Goal: Task Accomplishment & Management: Complete application form

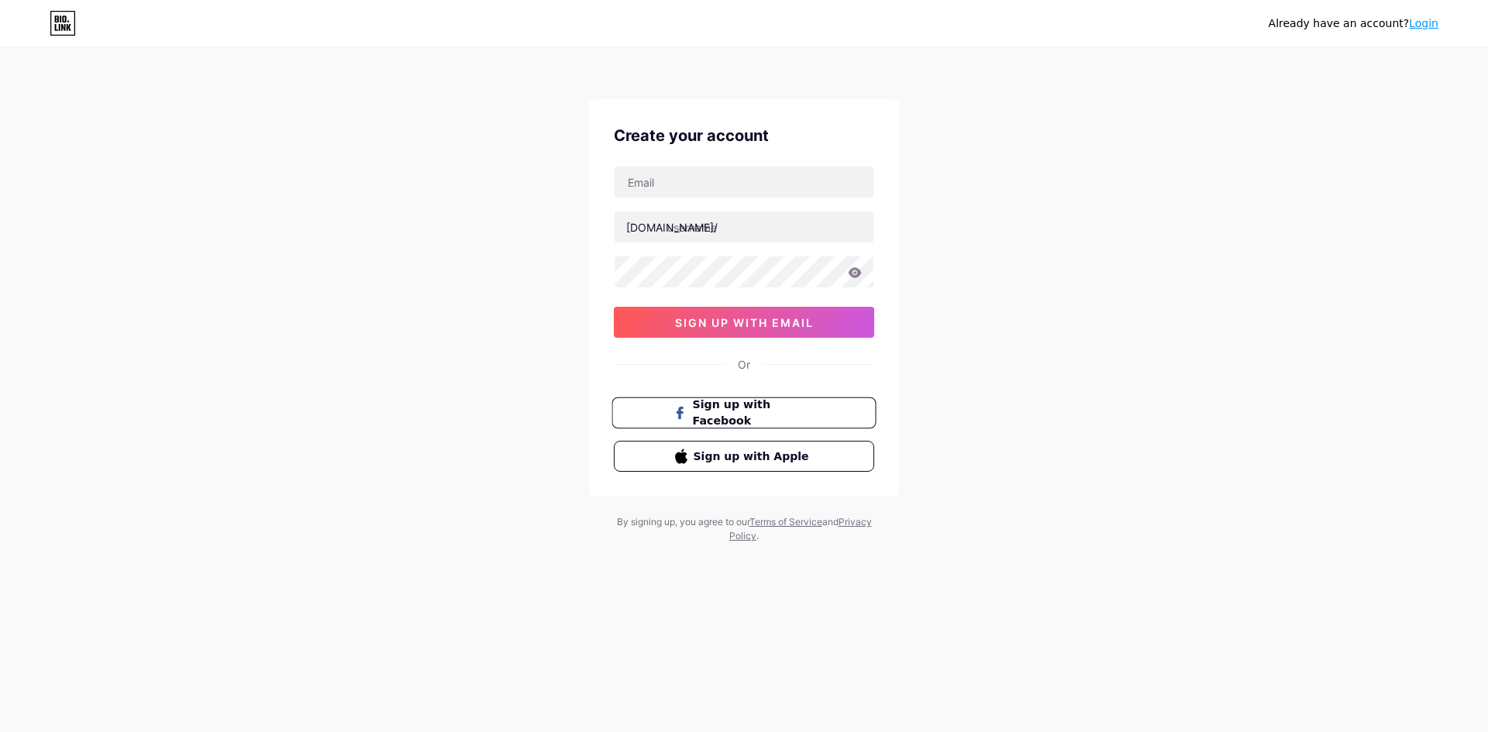
click at [727, 413] on span "Sign up with Facebook" at bounding box center [754, 413] width 122 height 33
click at [693, 190] on input "text" at bounding box center [744, 182] width 259 height 31
type input "obeemusab90@gmail.com"
click at [672, 231] on input "text" at bounding box center [744, 227] width 259 height 31
click at [701, 329] on span "sign up with email" at bounding box center [744, 322] width 139 height 13
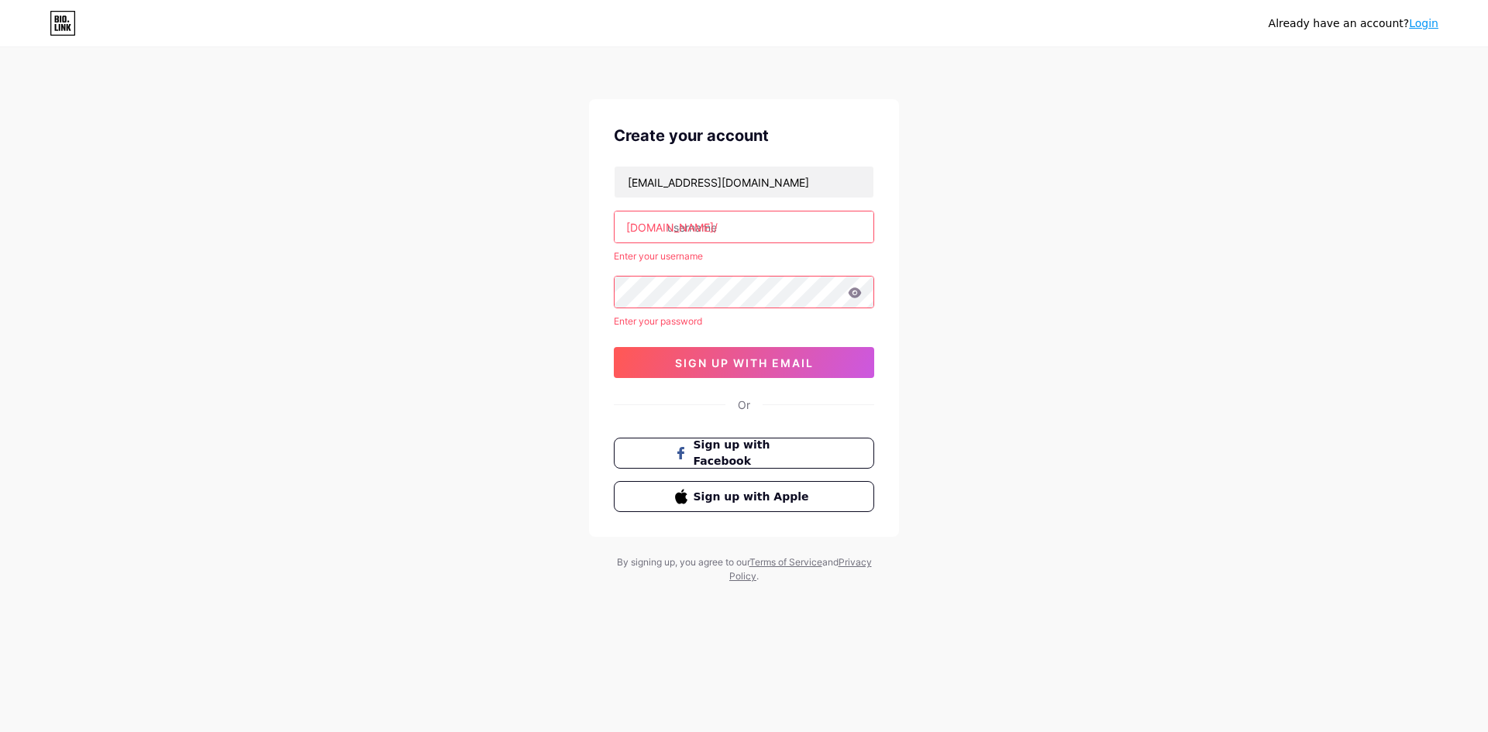
click at [665, 239] on input "text" at bounding box center [744, 227] width 259 height 31
click at [667, 313] on div "obeemusab90@gmail.com bio.link/ Enter your username Enter your password sign up…" at bounding box center [744, 272] width 260 height 212
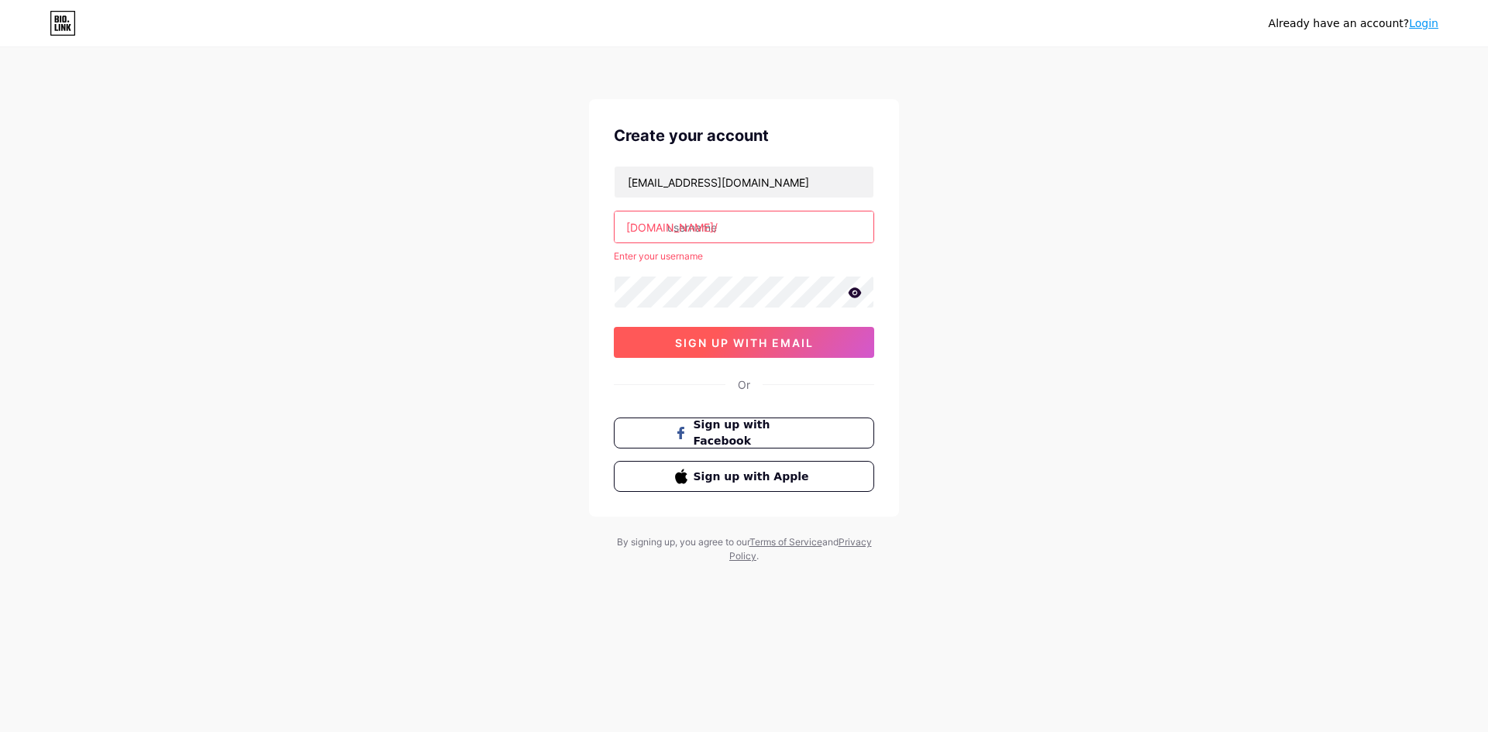
click at [660, 339] on button "sign up with email" at bounding box center [744, 342] width 260 height 31
drag, startPoint x: 671, startPoint y: 258, endPoint x: 674, endPoint y: 239, distance: 18.9
click at [671, 257] on div "Enter your username" at bounding box center [744, 257] width 260 height 14
click at [686, 226] on input "text" at bounding box center [744, 227] width 259 height 31
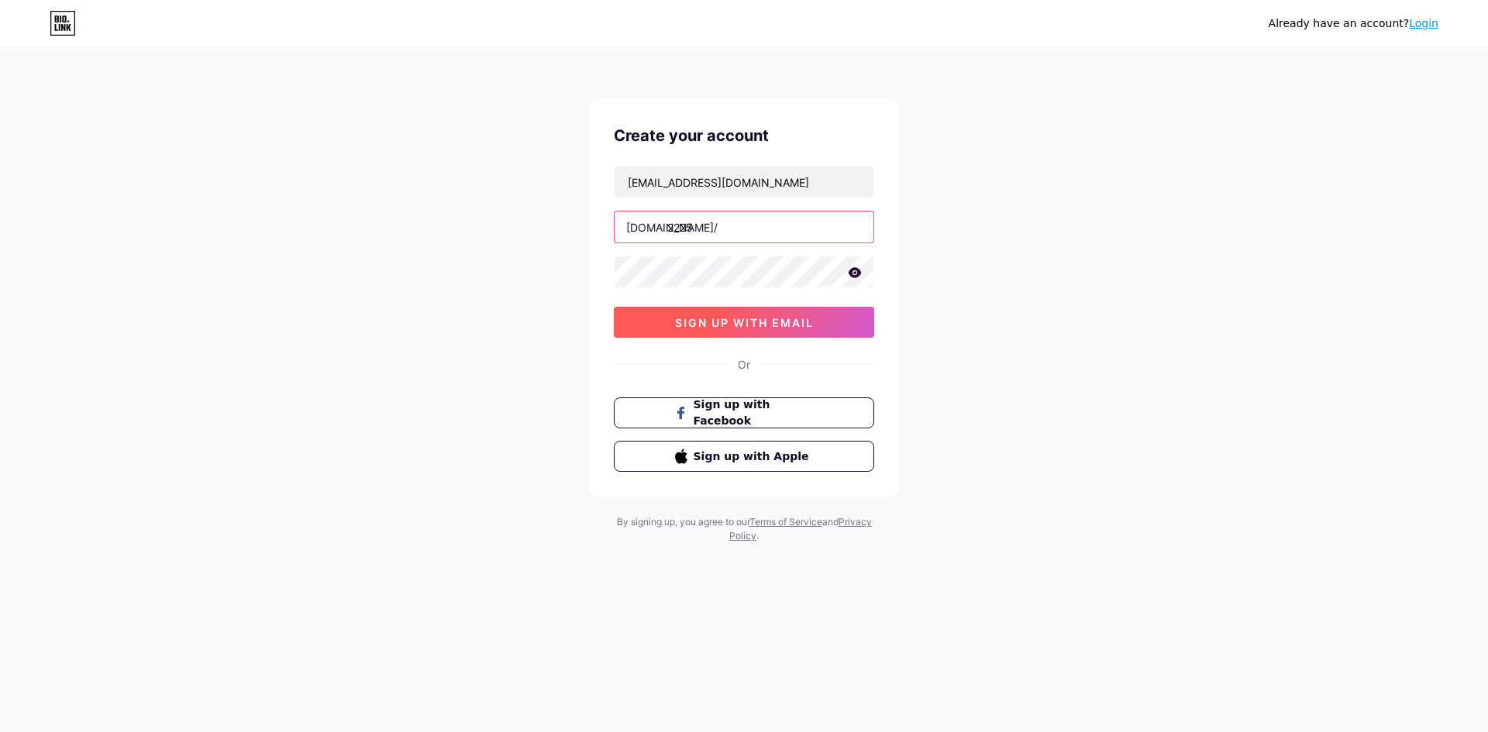
type input "2225"
click at [673, 311] on button "sign up with email" at bounding box center [744, 322] width 260 height 31
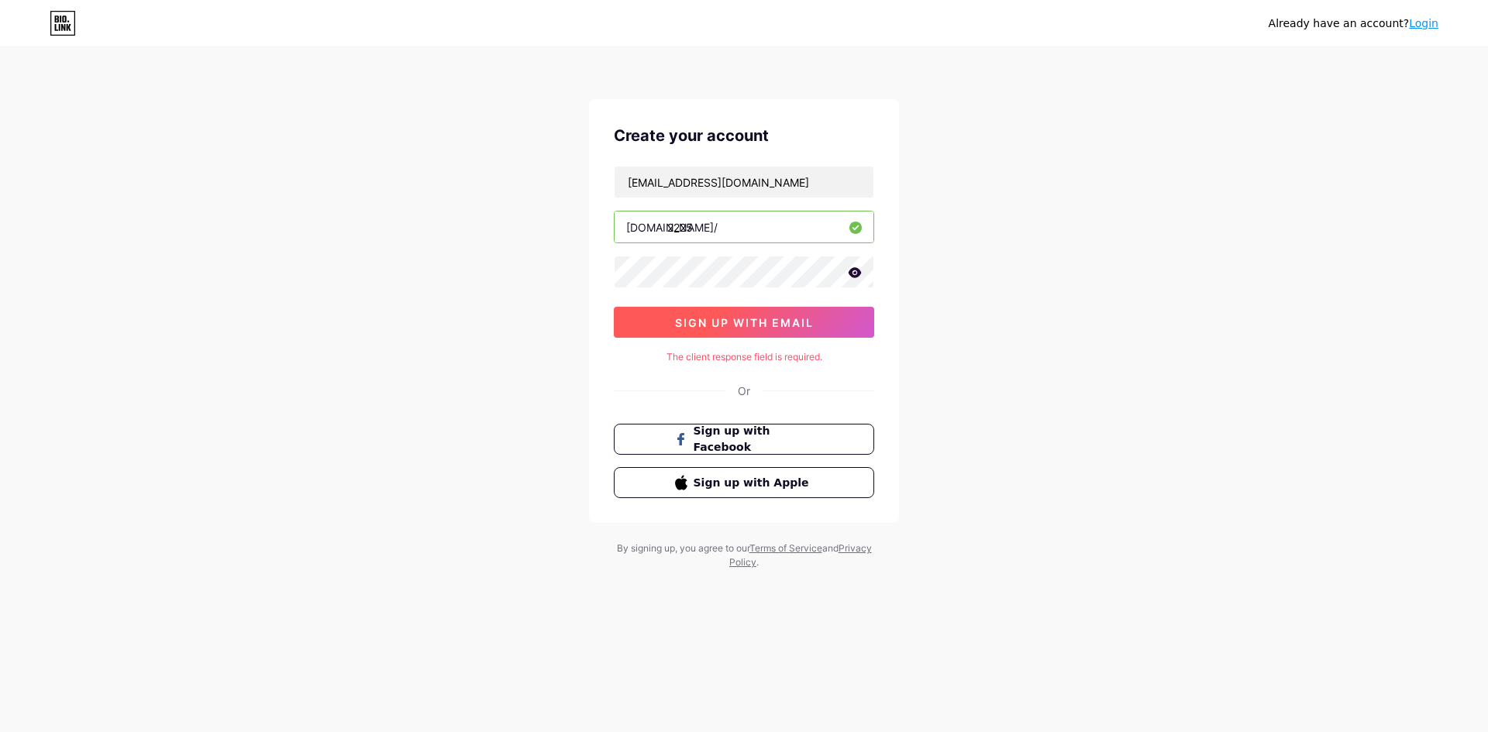
click at [683, 323] on span "sign up with email" at bounding box center [744, 322] width 139 height 13
click at [277, 233] on div "Already have an account? Login Create your account obeemusab90@gmail.com bio.li…" at bounding box center [744, 309] width 1488 height 619
click at [769, 333] on button "sign up with email" at bounding box center [744, 322] width 260 height 31
click at [738, 561] on link "Privacy Policy" at bounding box center [800, 556] width 143 height 26
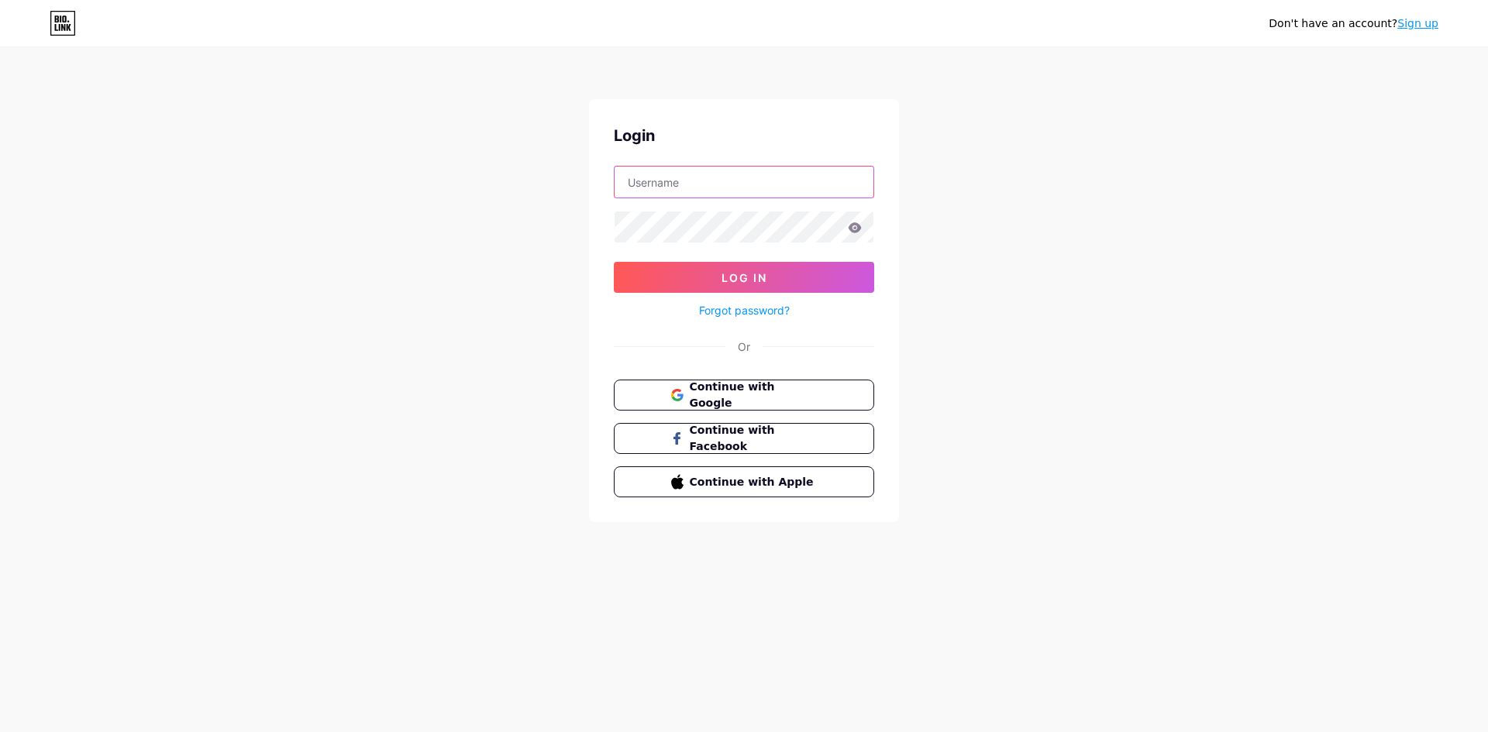
click at [682, 188] on input "text" at bounding box center [744, 182] width 259 height 31
type input "obeemusab90@gmail.com"
click at [736, 315] on link "Forgot password?" at bounding box center [744, 310] width 91 height 16
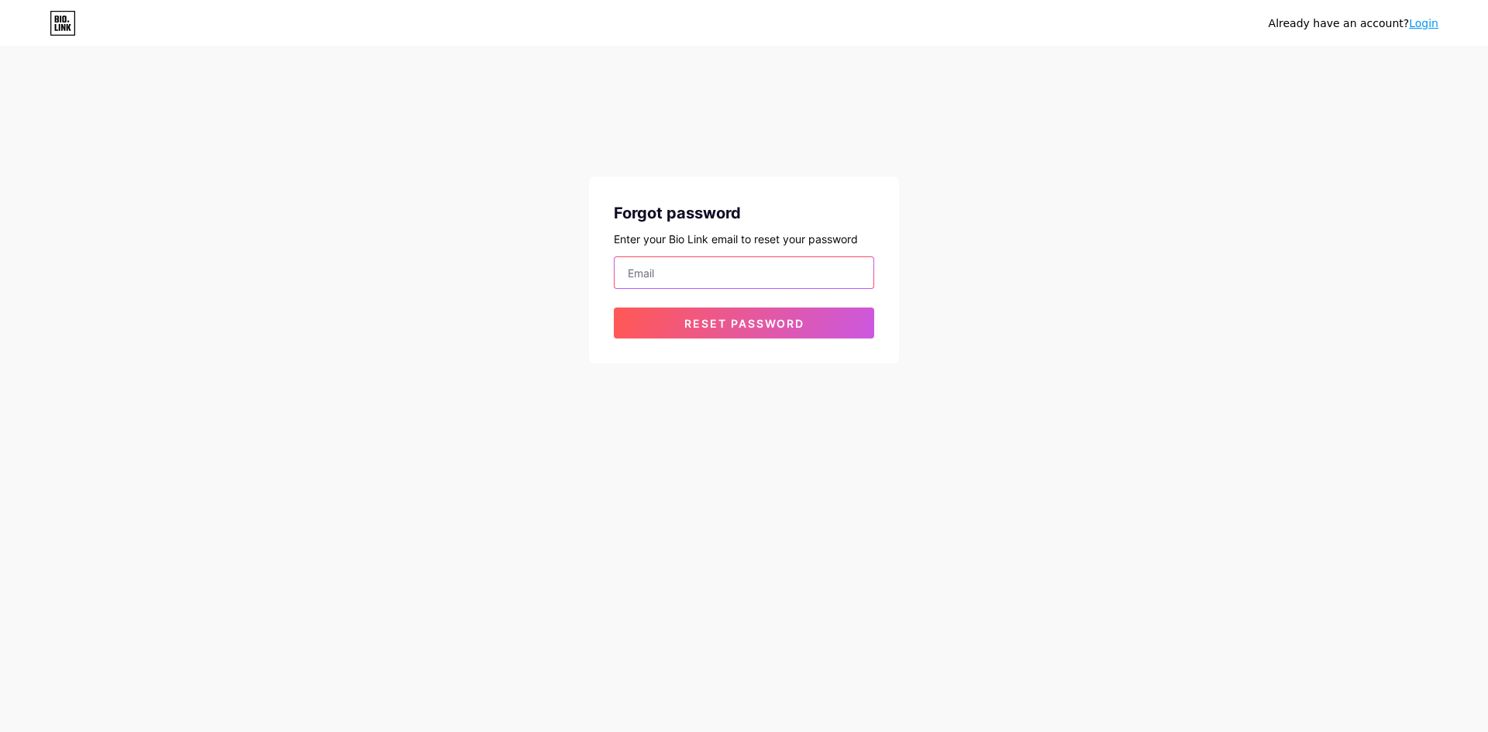
click at [652, 281] on input "email" at bounding box center [744, 272] width 259 height 31
type input "obeemusab90@gmail.com"
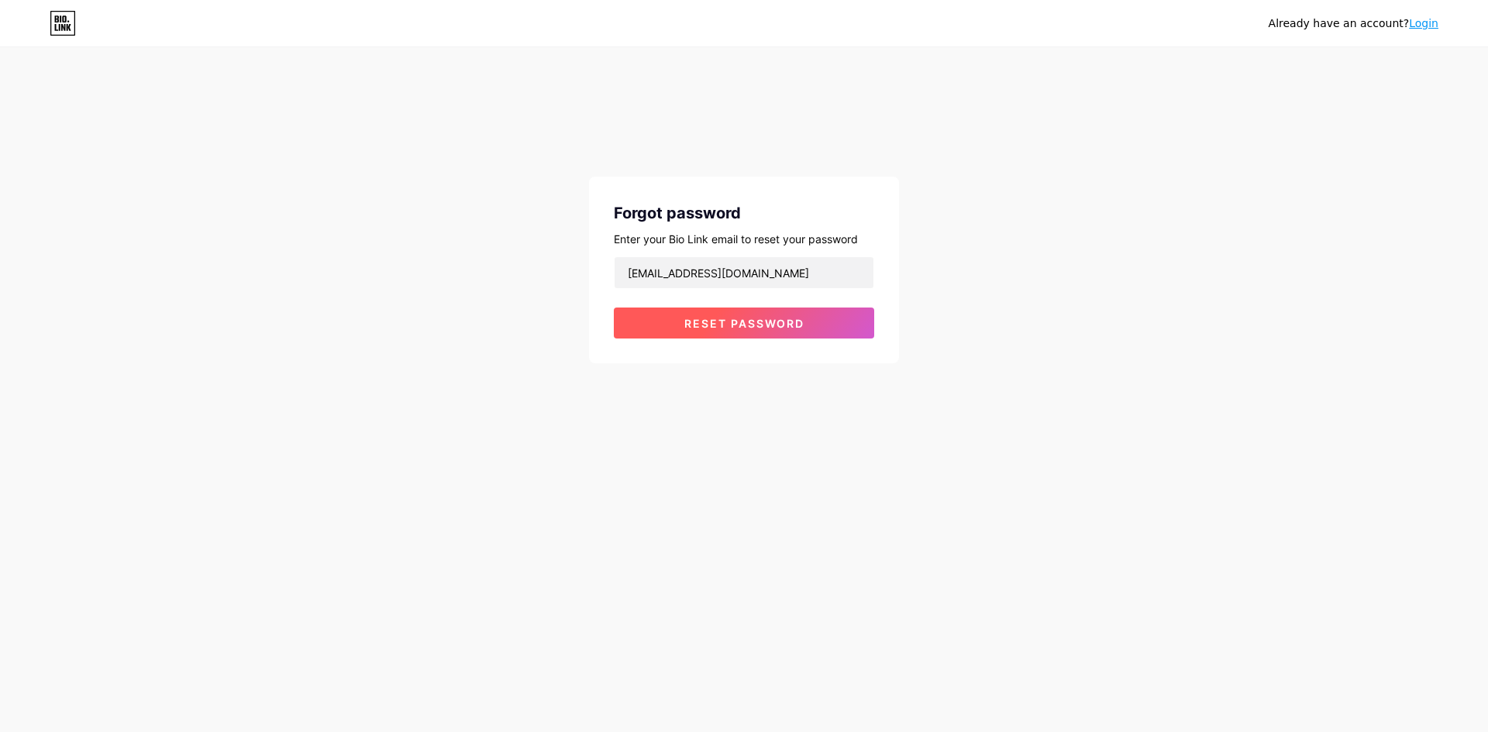
click at [708, 317] on span "Reset password" at bounding box center [744, 323] width 120 height 13
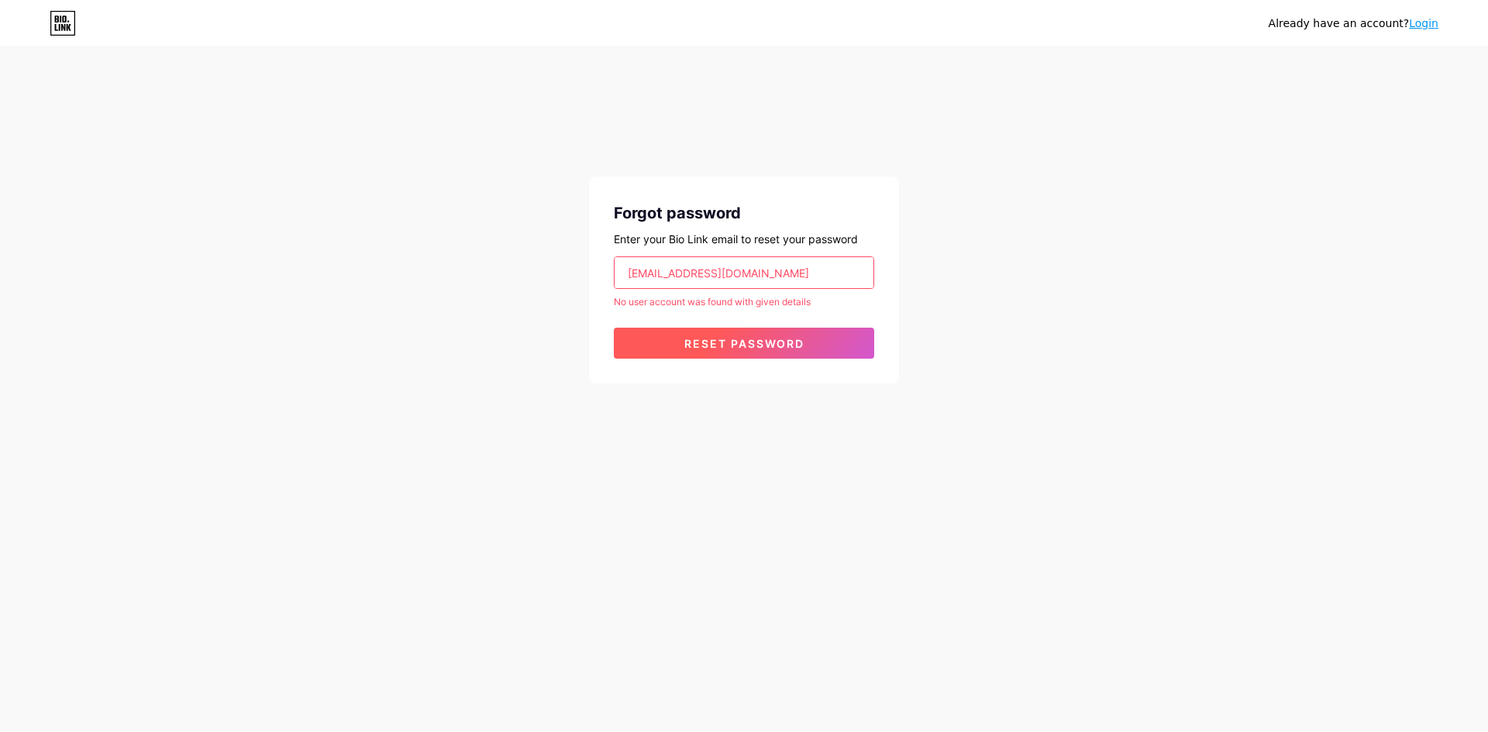
click at [740, 353] on button "Reset password" at bounding box center [744, 343] width 260 height 31
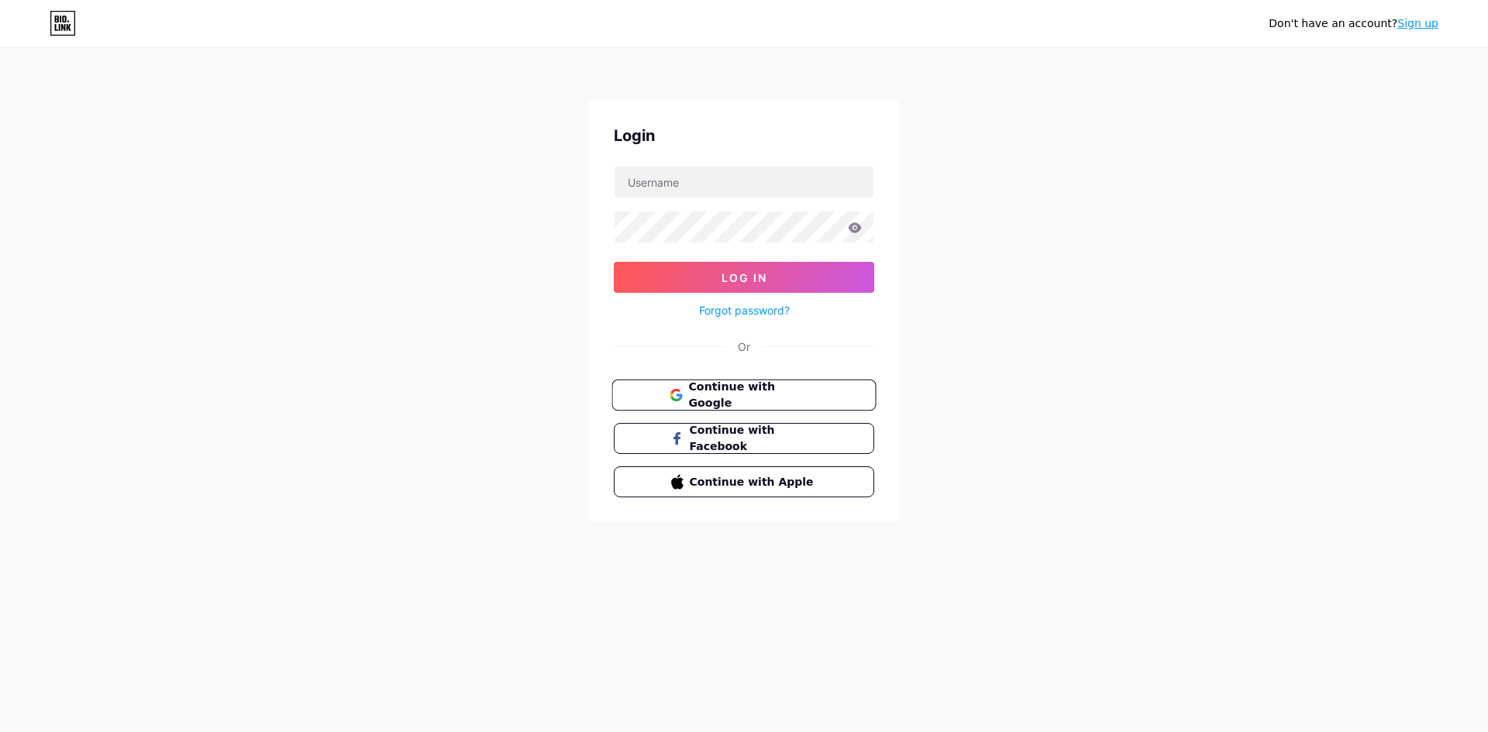
click at [722, 397] on span "Continue with Google" at bounding box center [752, 395] width 129 height 33
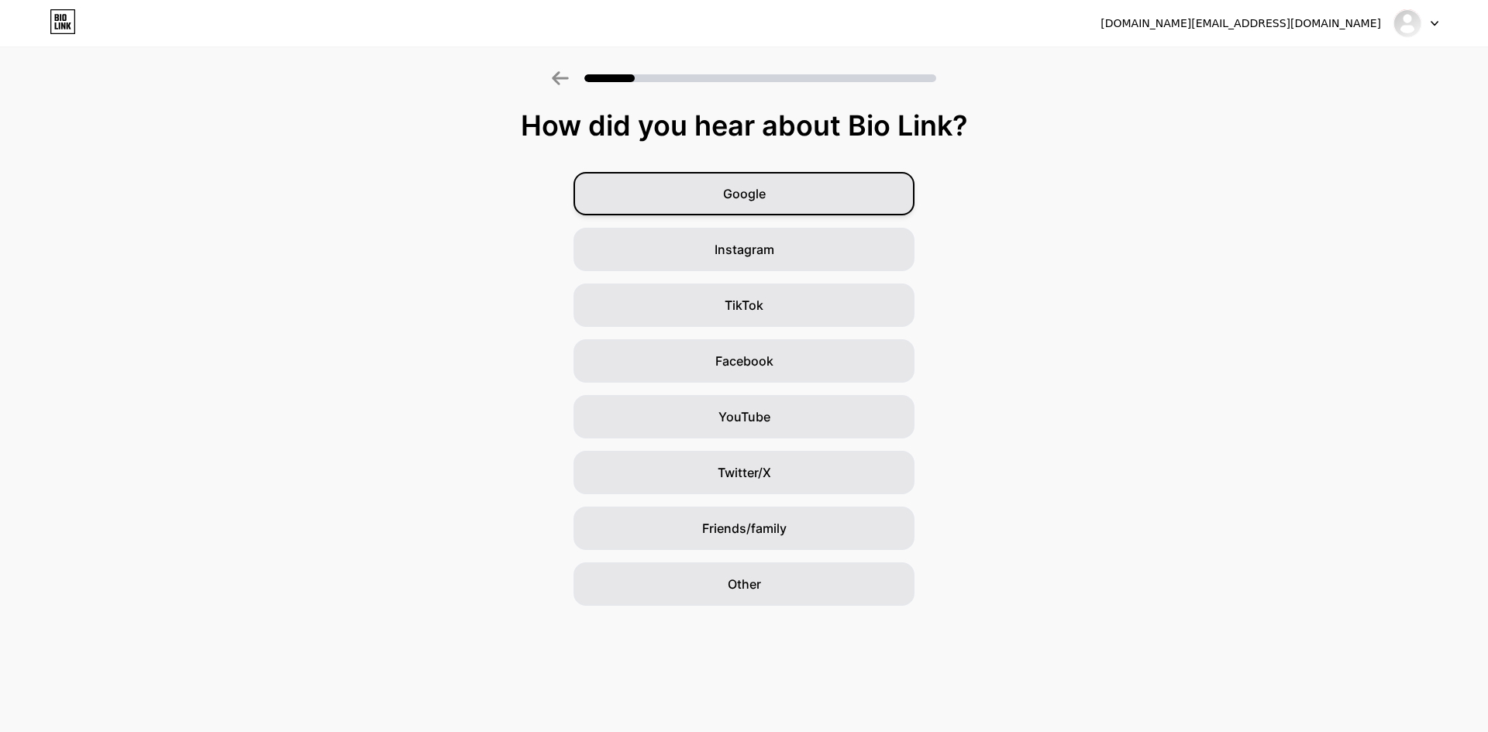
click at [739, 192] on span "Google" at bounding box center [744, 193] width 43 height 19
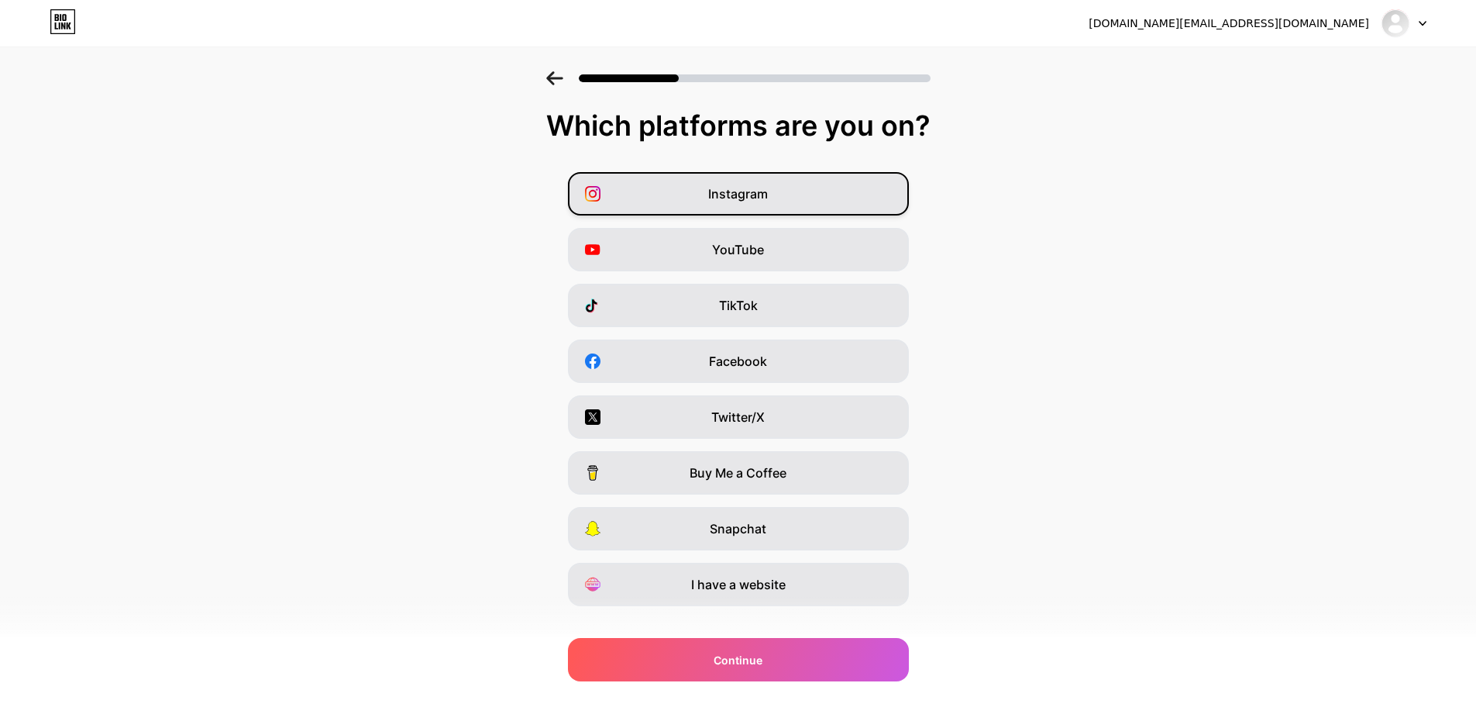
click at [721, 191] on span "Instagram" at bounding box center [738, 193] width 60 height 19
click at [771, 260] on div "YouTube" at bounding box center [738, 249] width 341 height 43
click at [779, 257] on div "YouTube" at bounding box center [738, 249] width 341 height 43
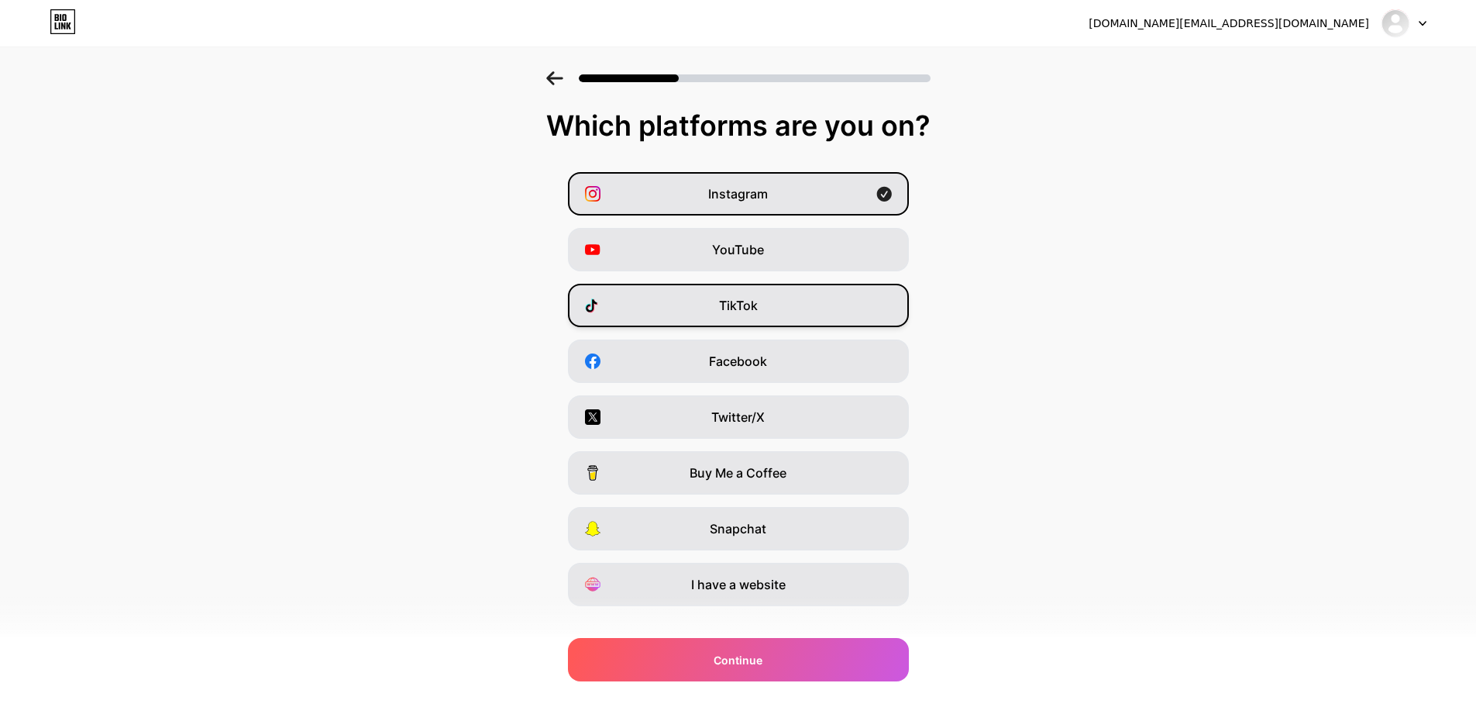
click at [701, 322] on div "TikTok" at bounding box center [738, 305] width 341 height 43
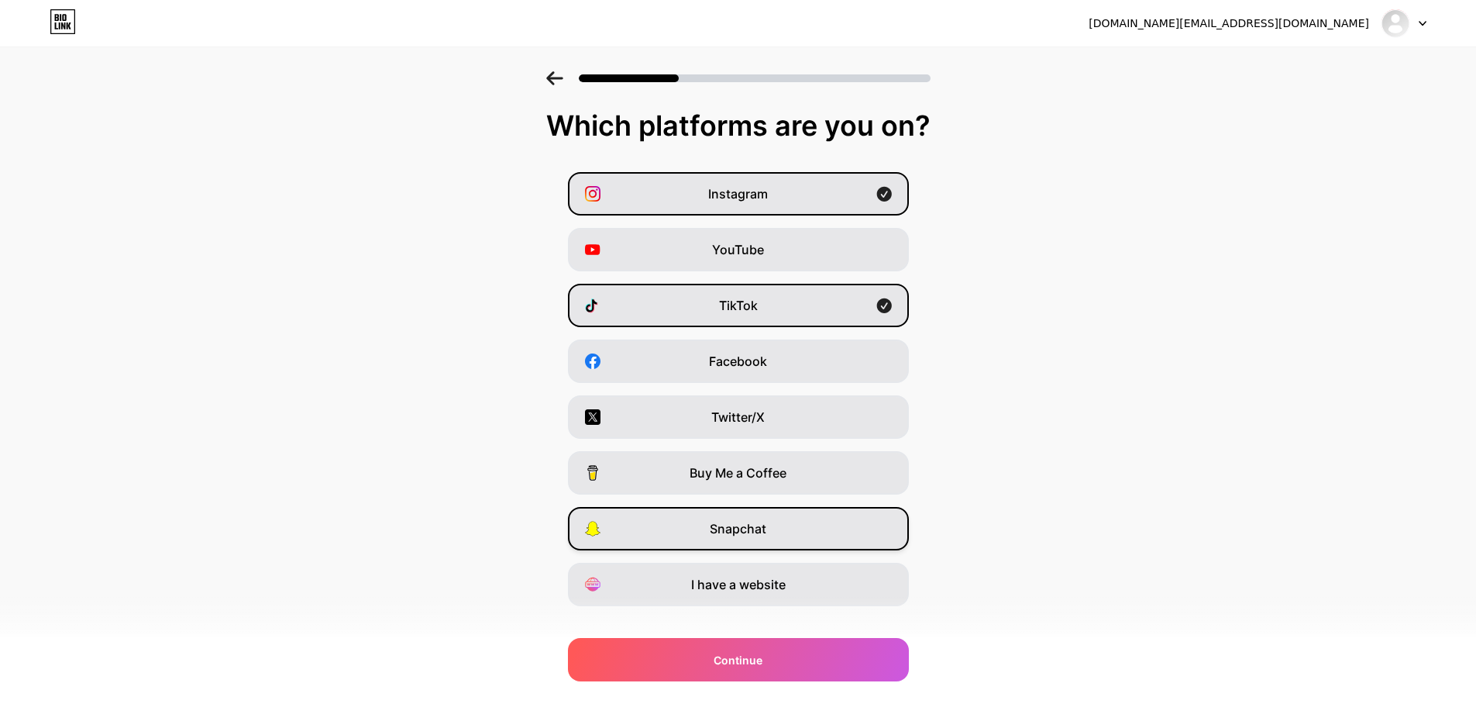
click at [695, 534] on div "Snapchat" at bounding box center [738, 528] width 341 height 43
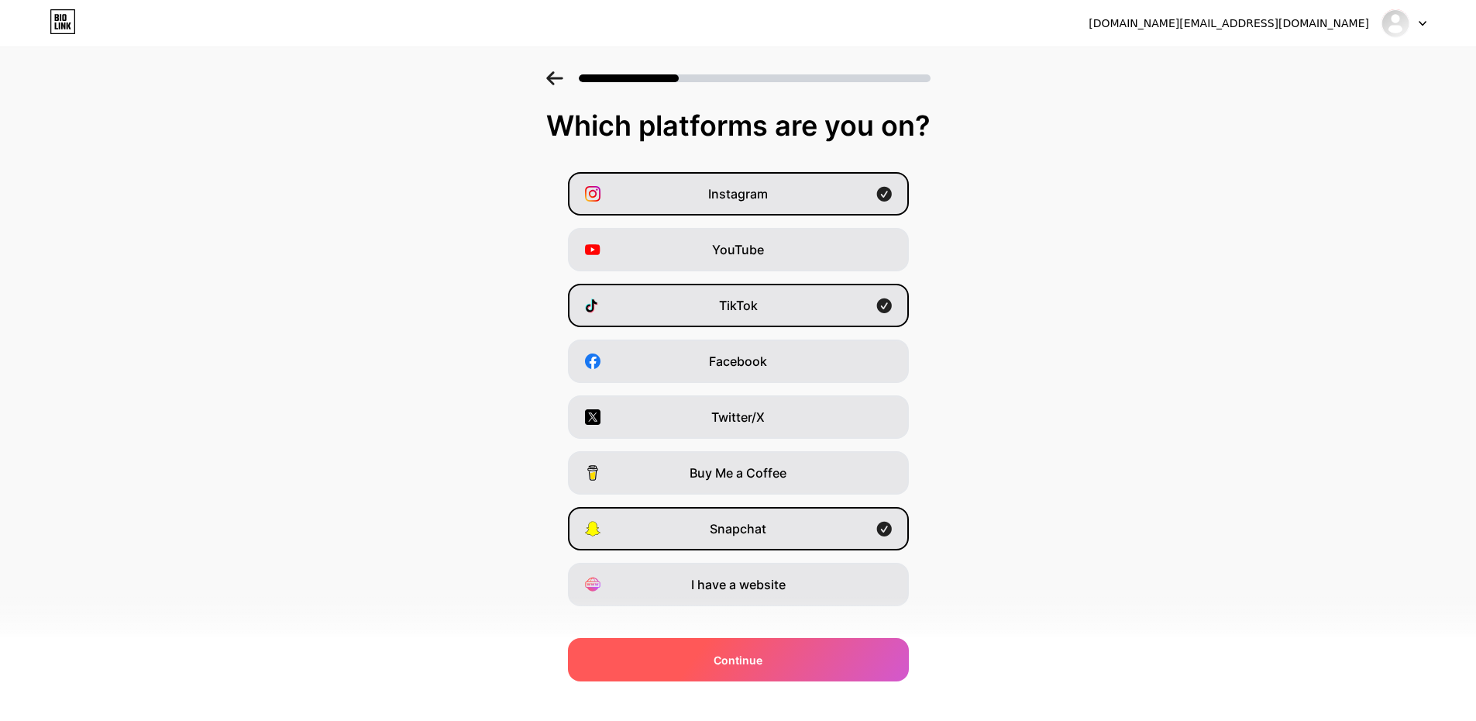
click at [735, 671] on div "Continue" at bounding box center [738, 659] width 341 height 43
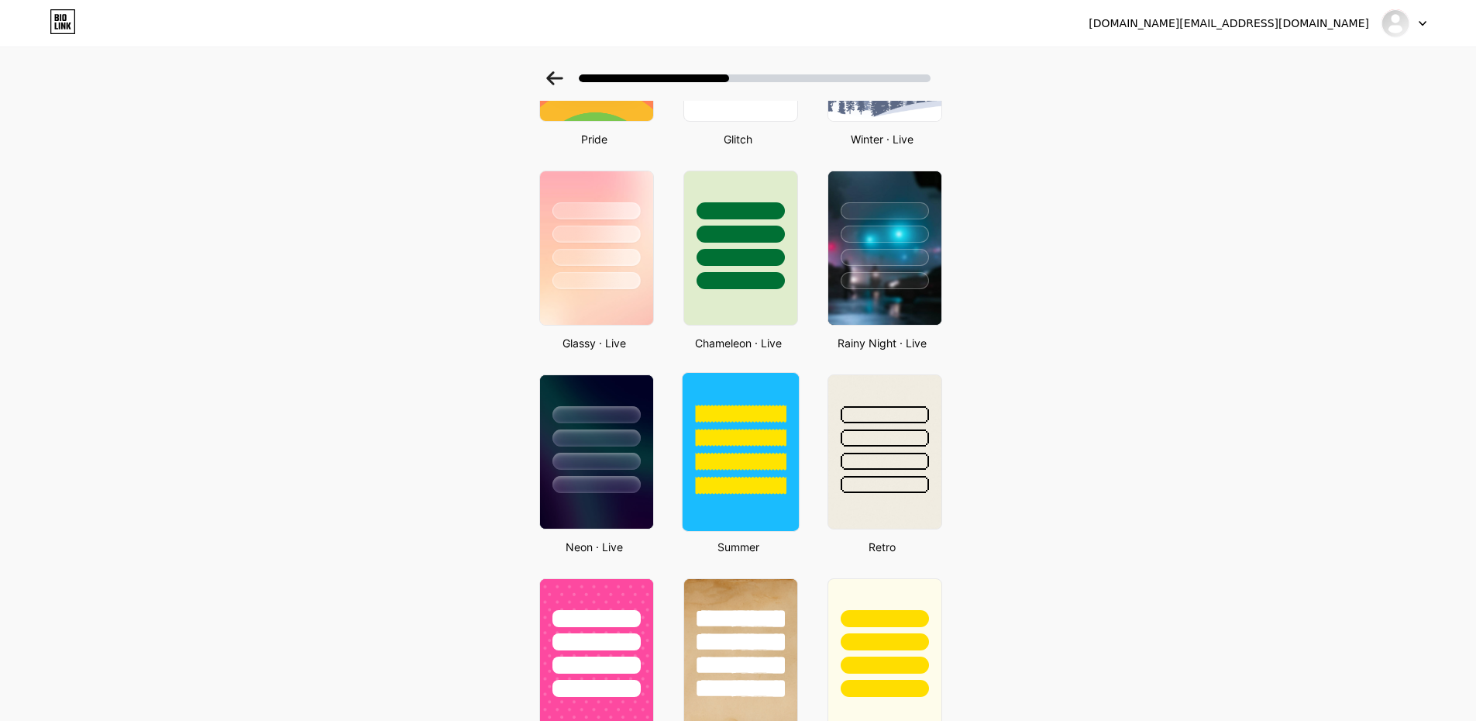
scroll to position [310, 0]
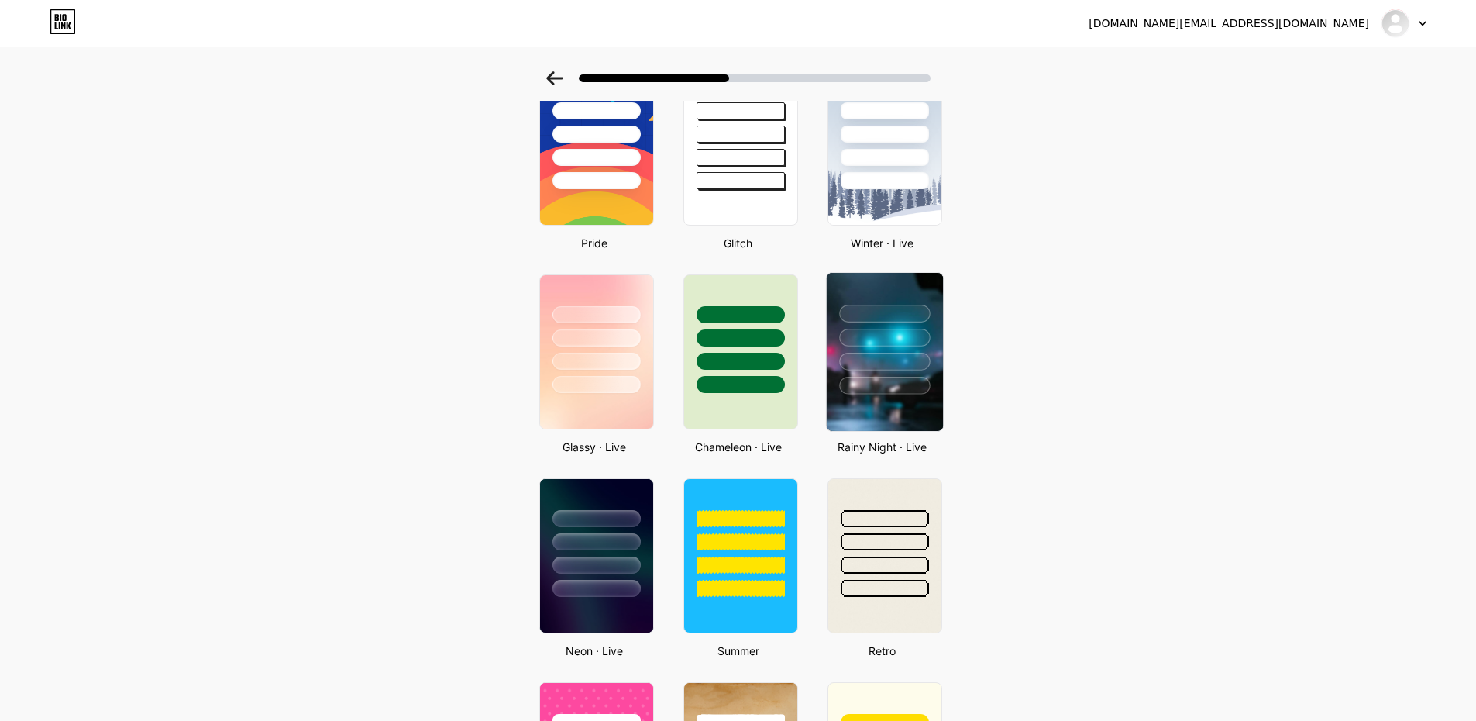
click at [901, 399] on img at bounding box center [884, 352] width 116 height 158
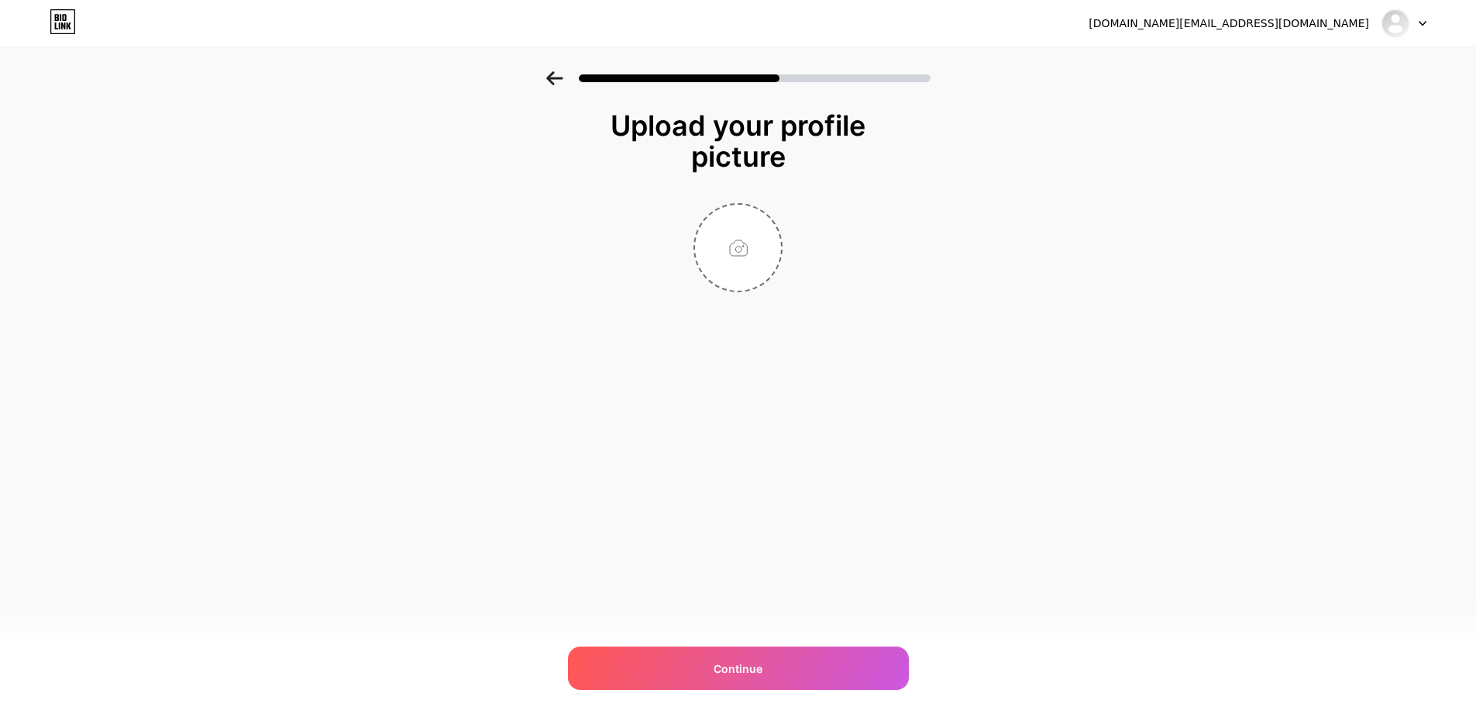
scroll to position [0, 0]
click at [745, 251] on input "file" at bounding box center [744, 248] width 86 height 86
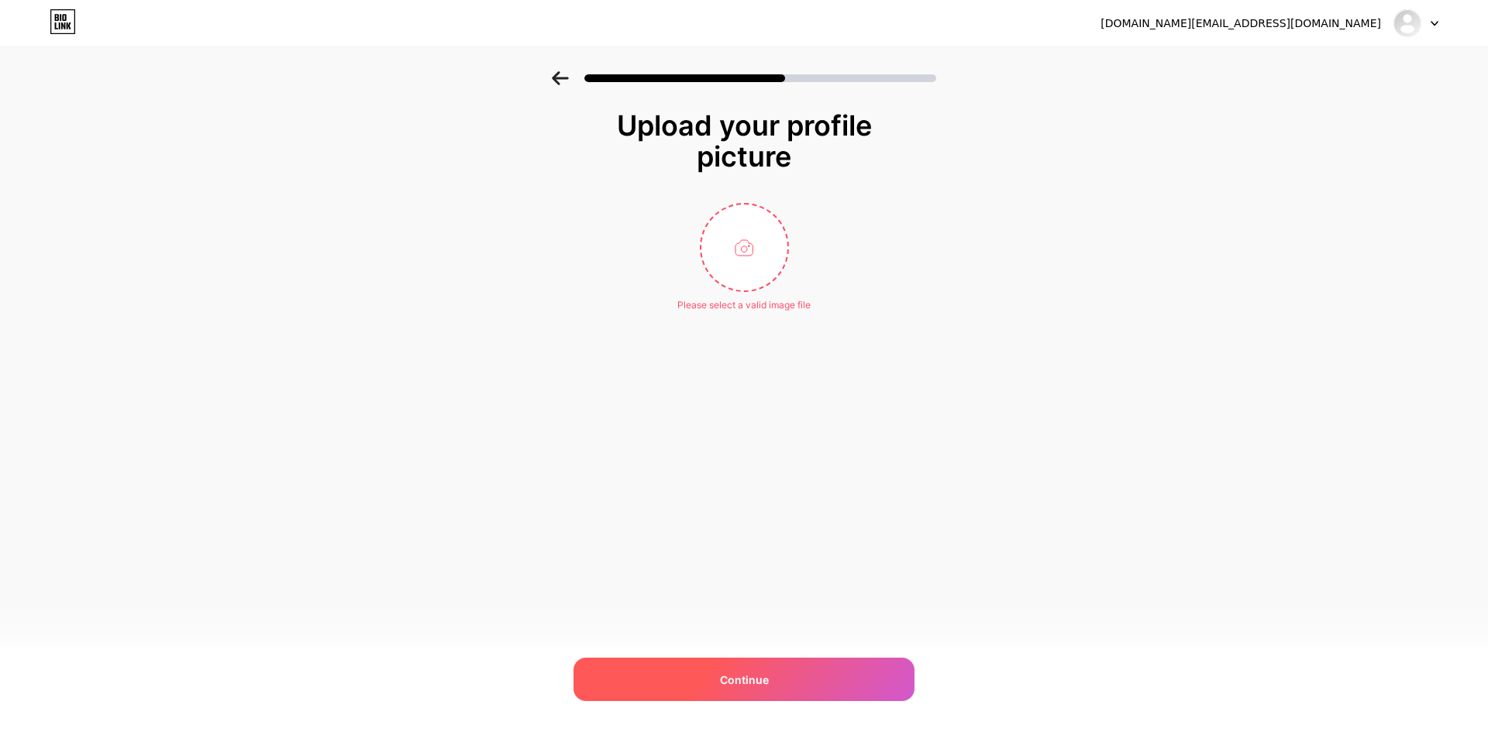
click at [741, 681] on span "Continue" at bounding box center [744, 680] width 49 height 16
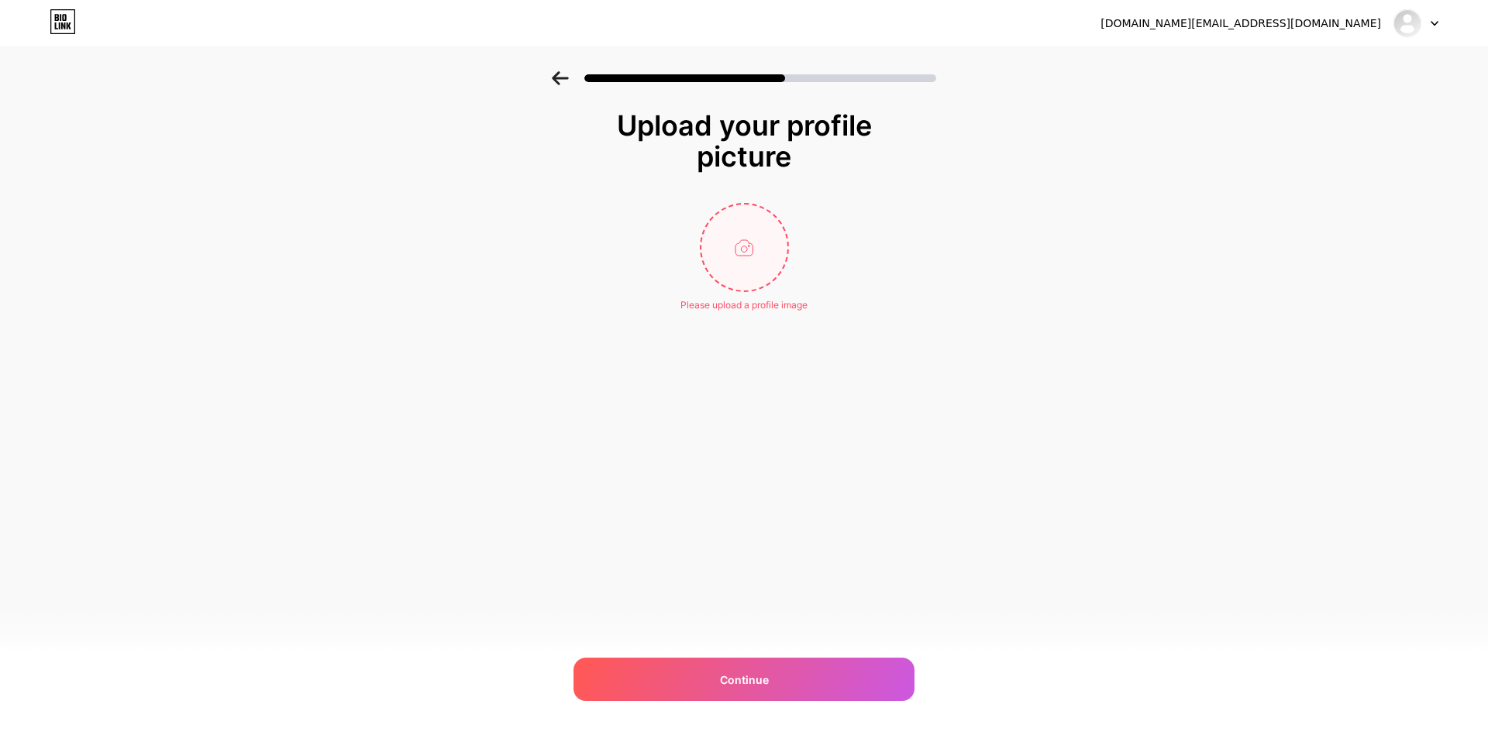
click at [739, 217] on input "file" at bounding box center [744, 248] width 86 height 86
type input "C:\fakepath\عيد بكسل.jpg"
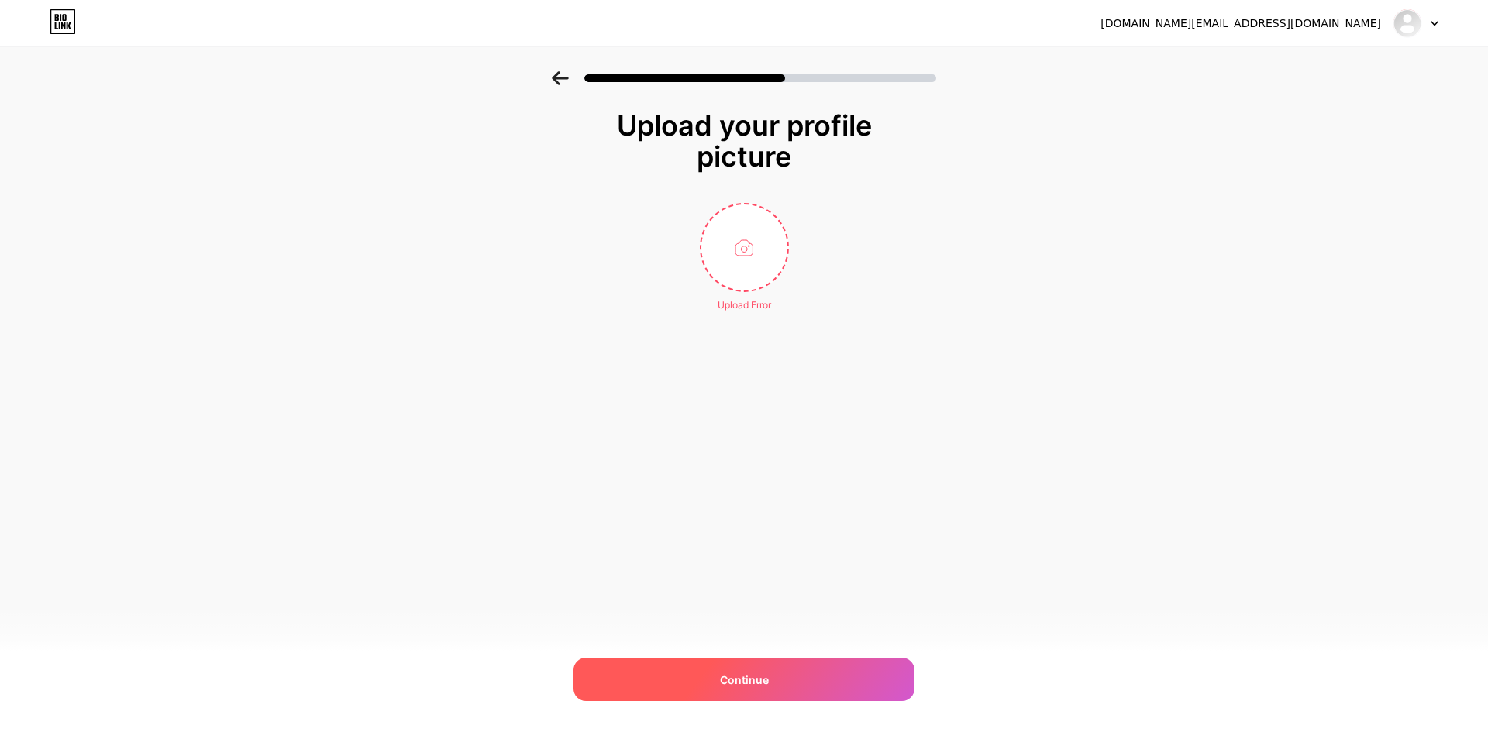
click at [749, 679] on span "Continue" at bounding box center [744, 680] width 49 height 16
click at [548, 86] on div at bounding box center [744, 74] width 1488 height 54
click at [554, 78] on icon at bounding box center [560, 78] width 16 height 14
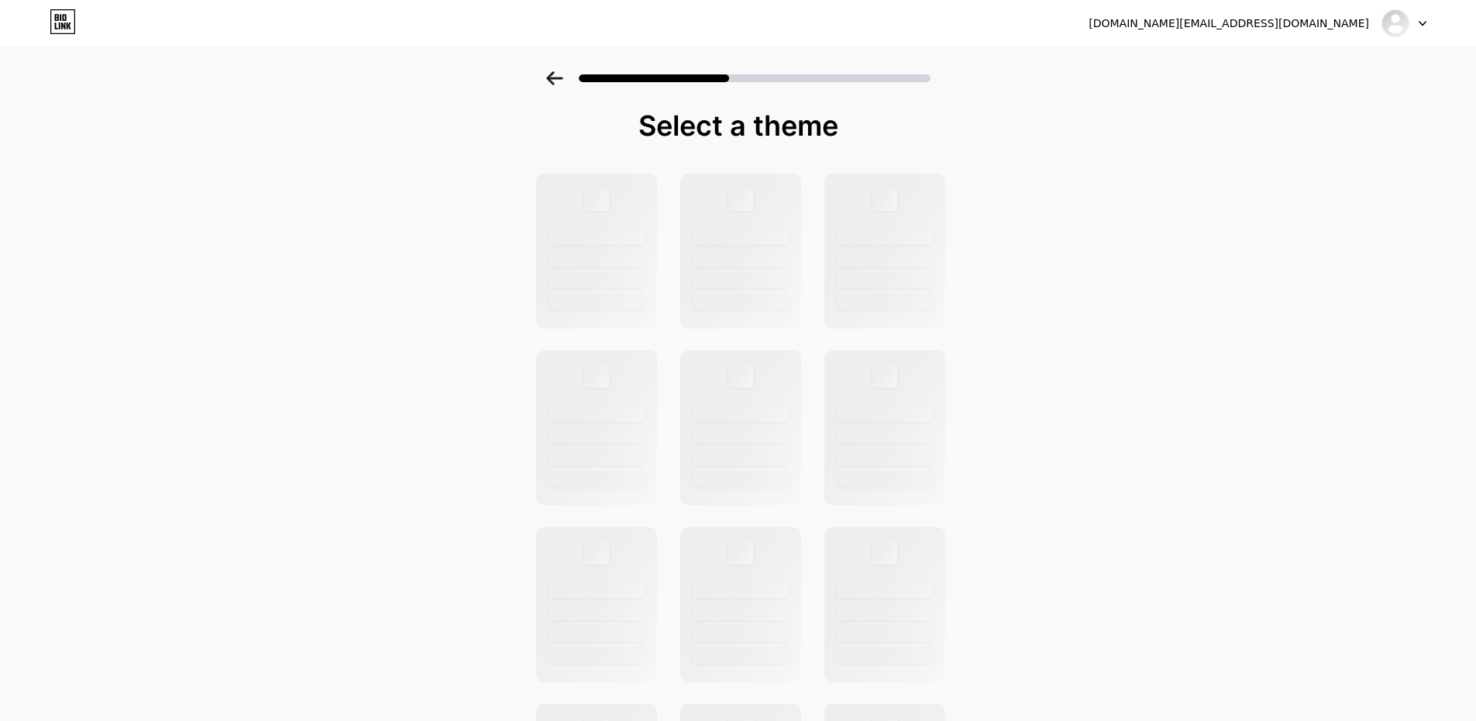
click at [554, 78] on icon at bounding box center [554, 78] width 16 height 14
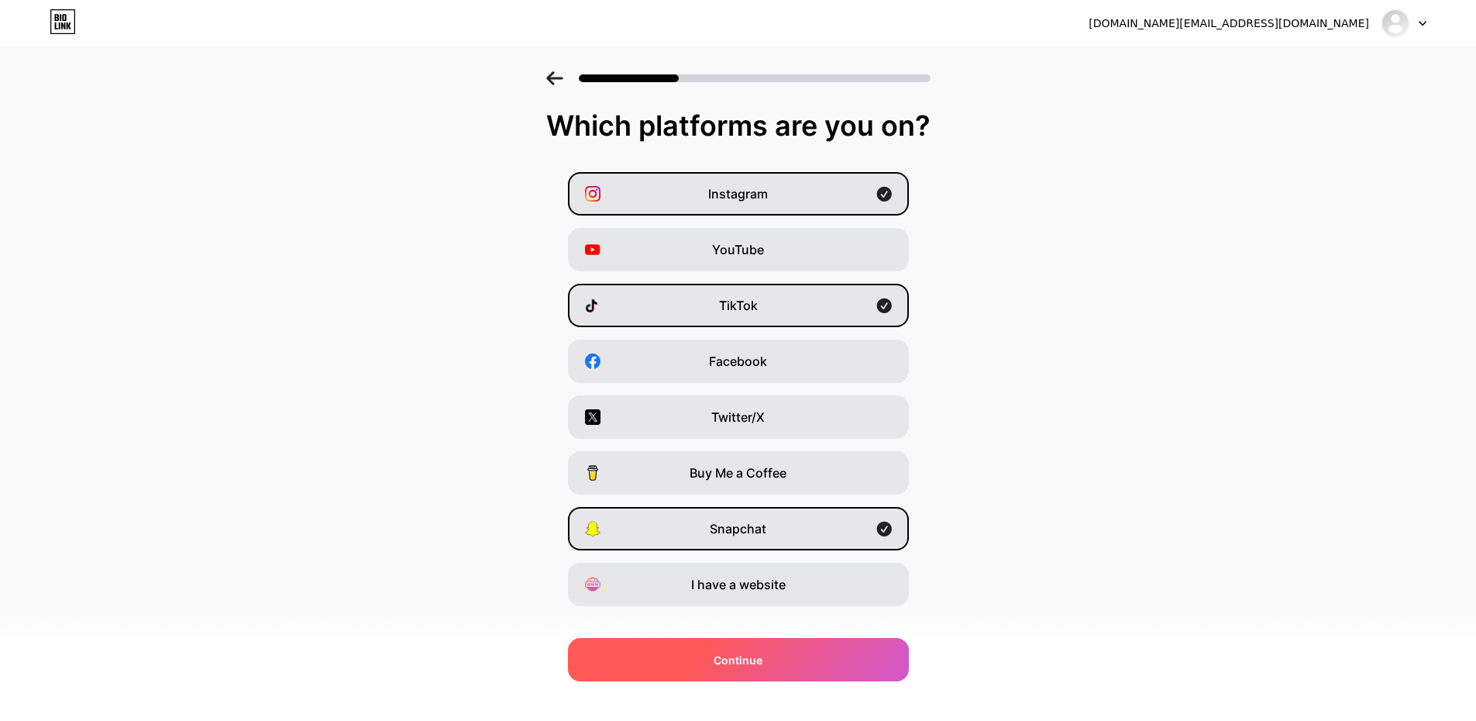
click at [745, 661] on span "Continue" at bounding box center [738, 660] width 49 height 16
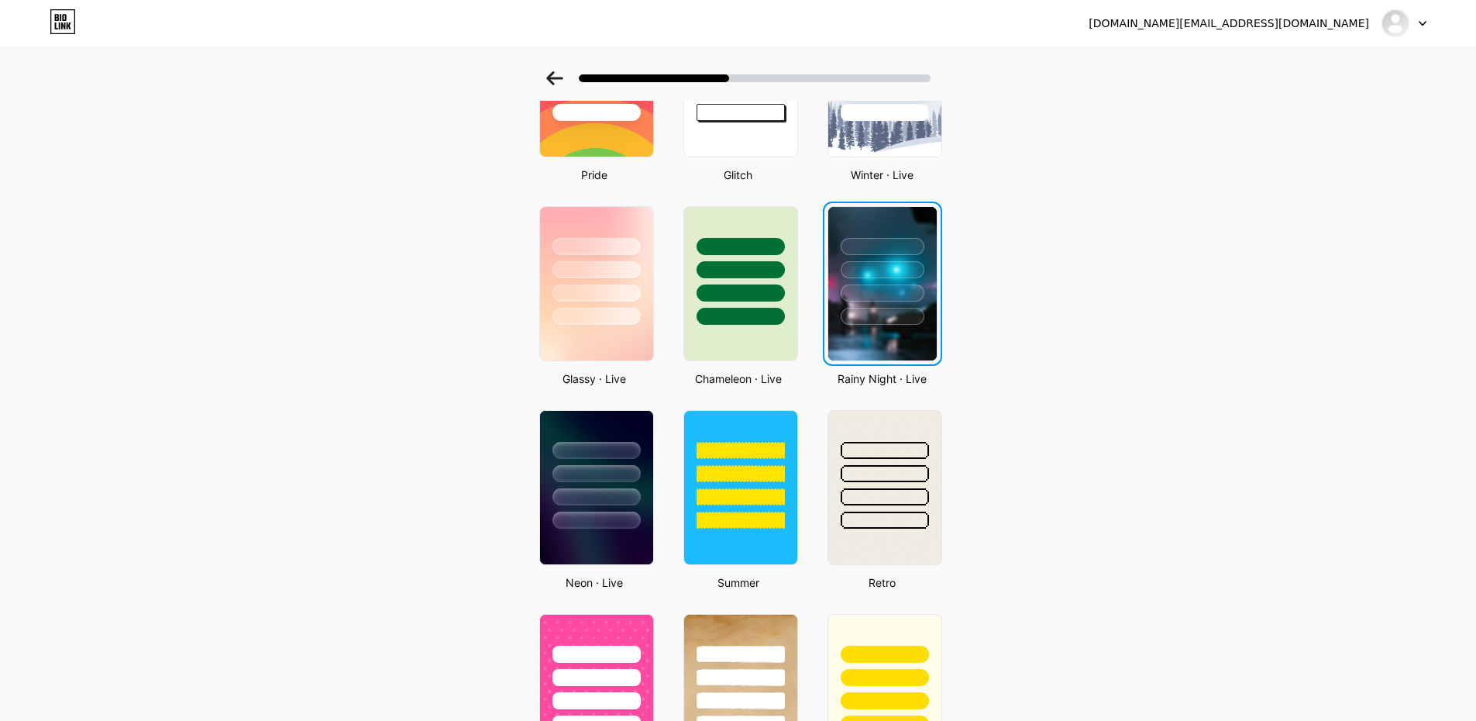
scroll to position [350, 0]
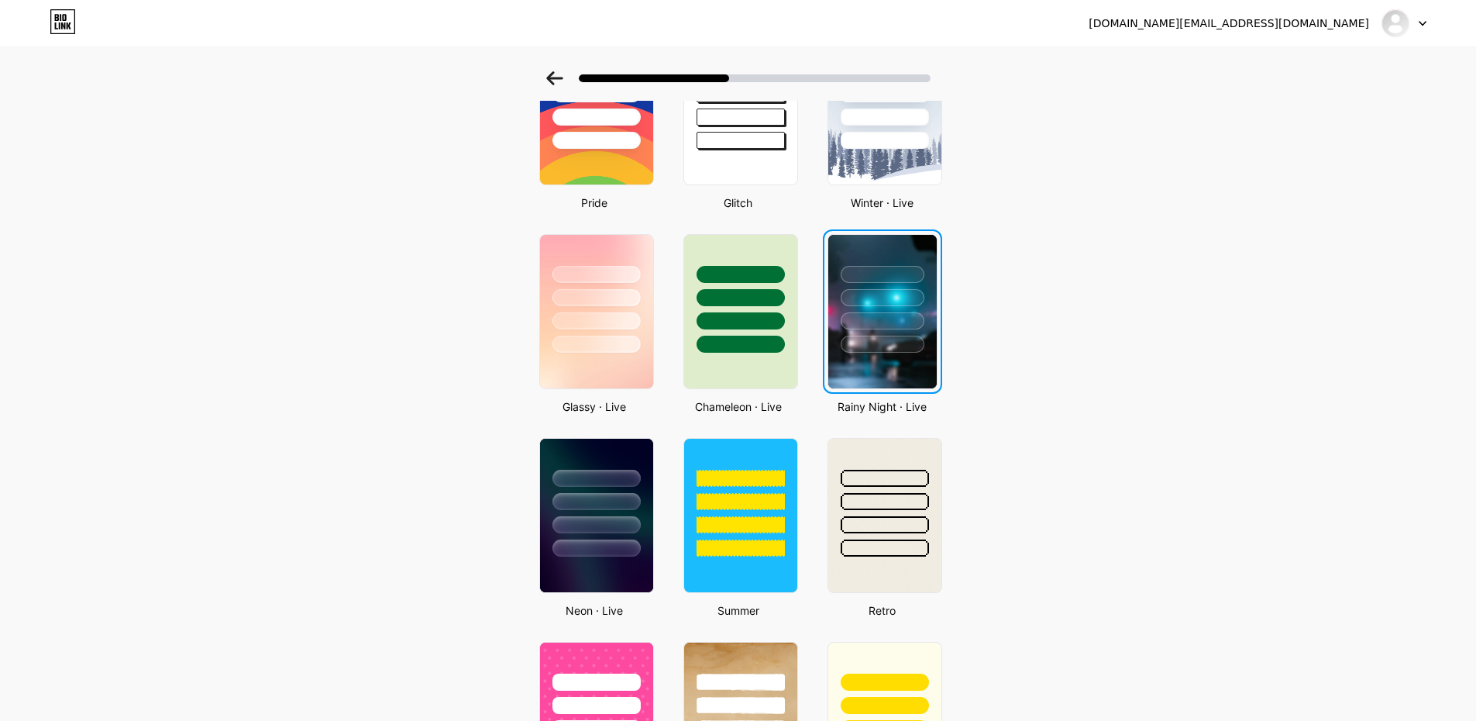
click at [894, 277] on div at bounding box center [883, 274] width 84 height 17
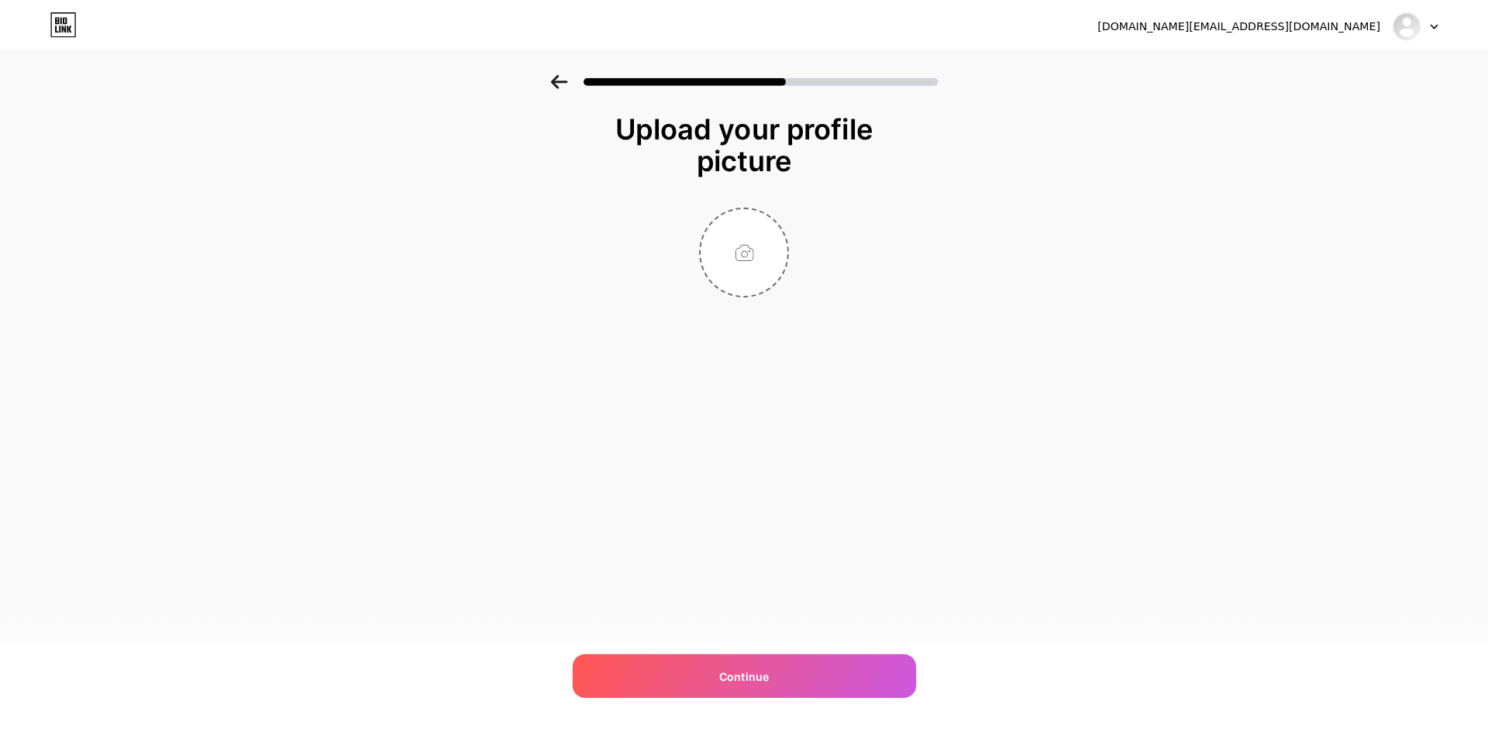
scroll to position [0, 0]
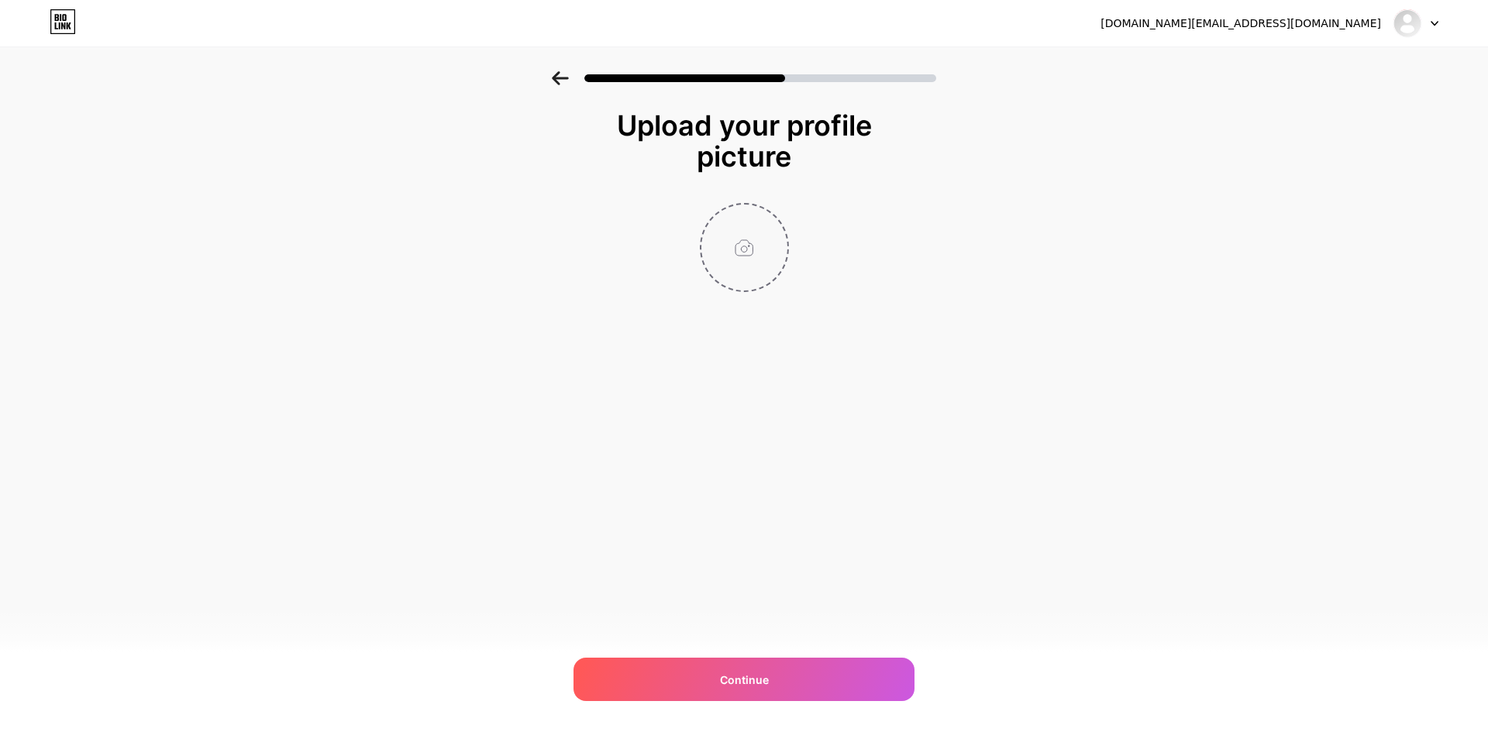
click at [753, 257] on input "file" at bounding box center [744, 248] width 86 height 86
type input "C:\fakepath\95-04.jpg"
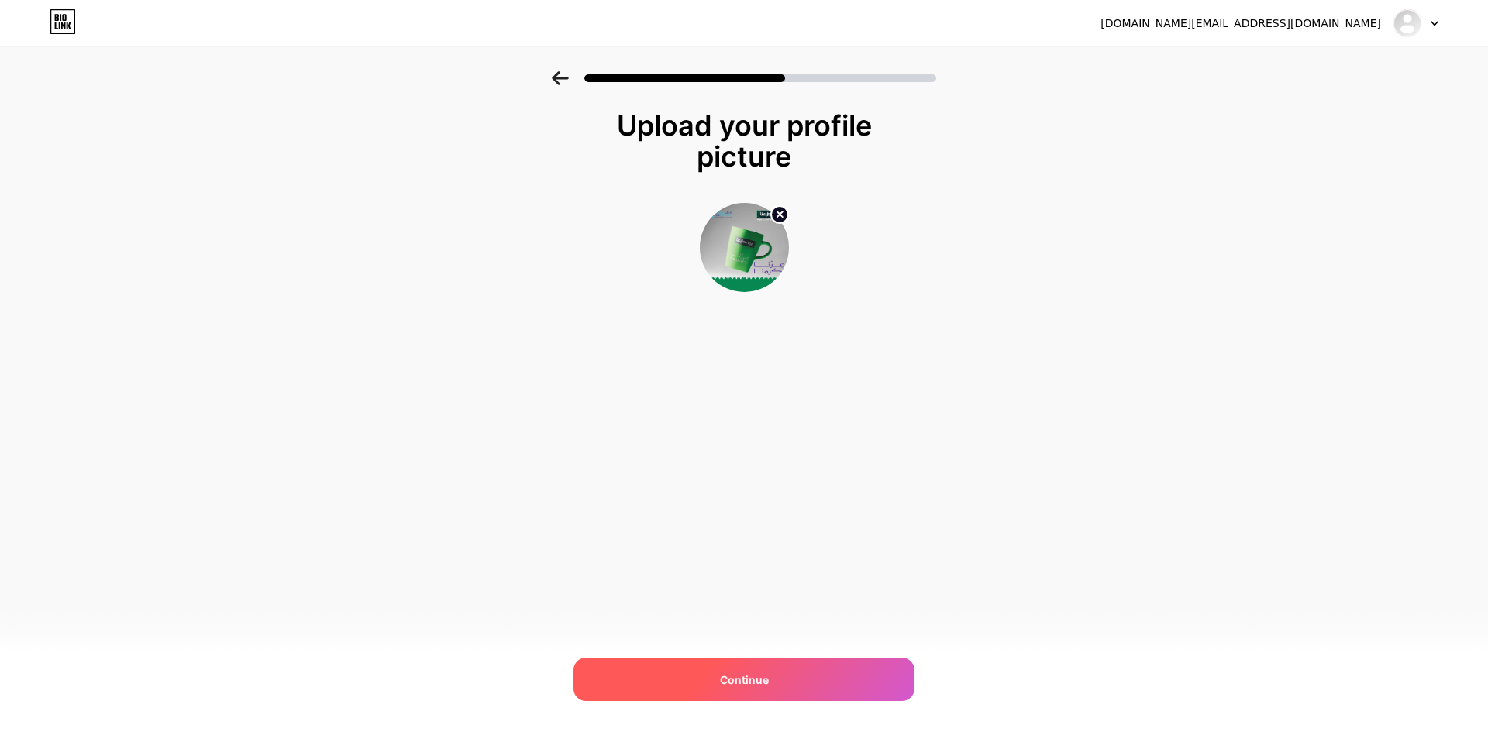
click at [744, 684] on span "Continue" at bounding box center [744, 680] width 49 height 16
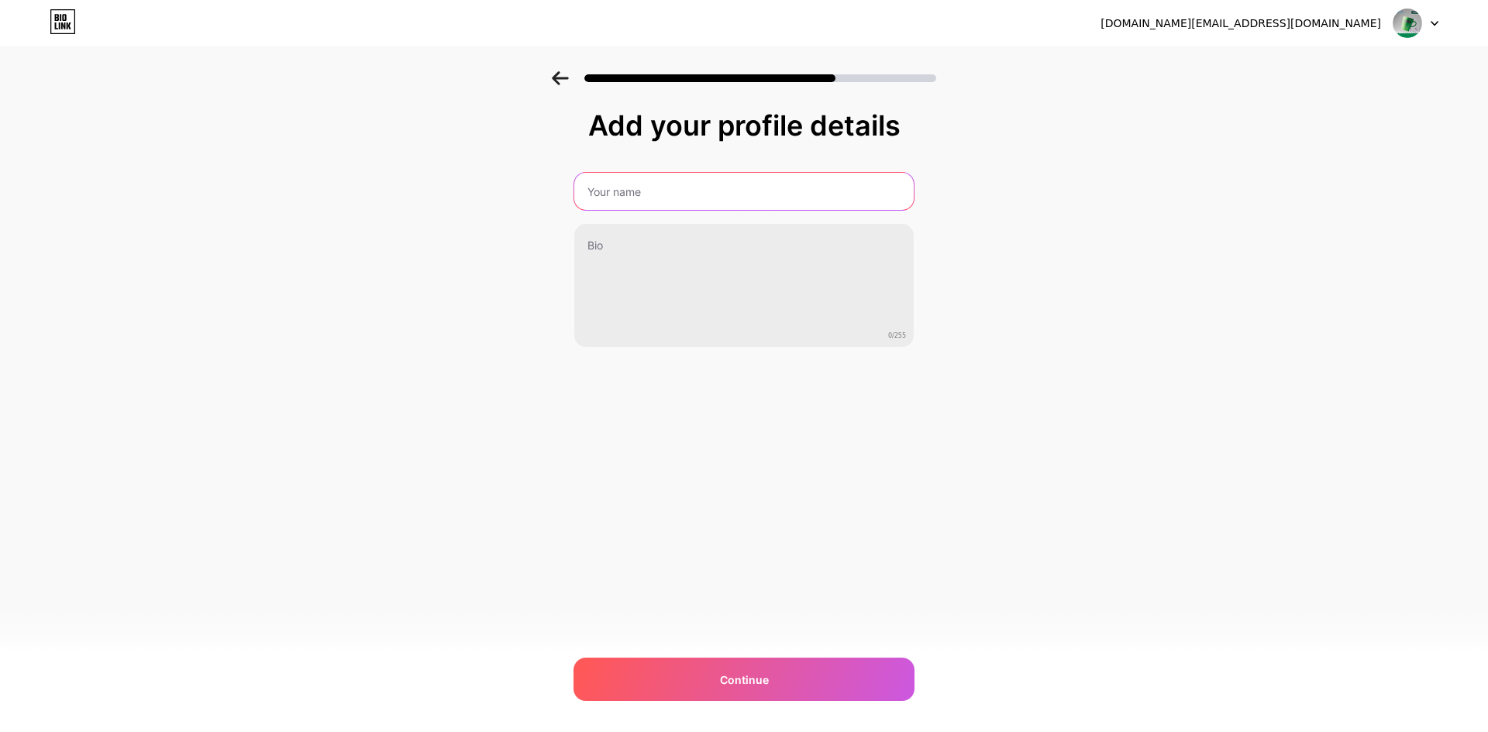
click at [615, 199] on input "text" at bounding box center [743, 191] width 339 height 37
type input "ب"
type input "f"
type input "بكسل جرافيكس - pixl graphics"
click at [780, 569] on div "[DOMAIN_NAME][EMAIL_ADDRESS][DOMAIN_NAME] Logout Link Copied Add your profile d…" at bounding box center [744, 366] width 1488 height 732
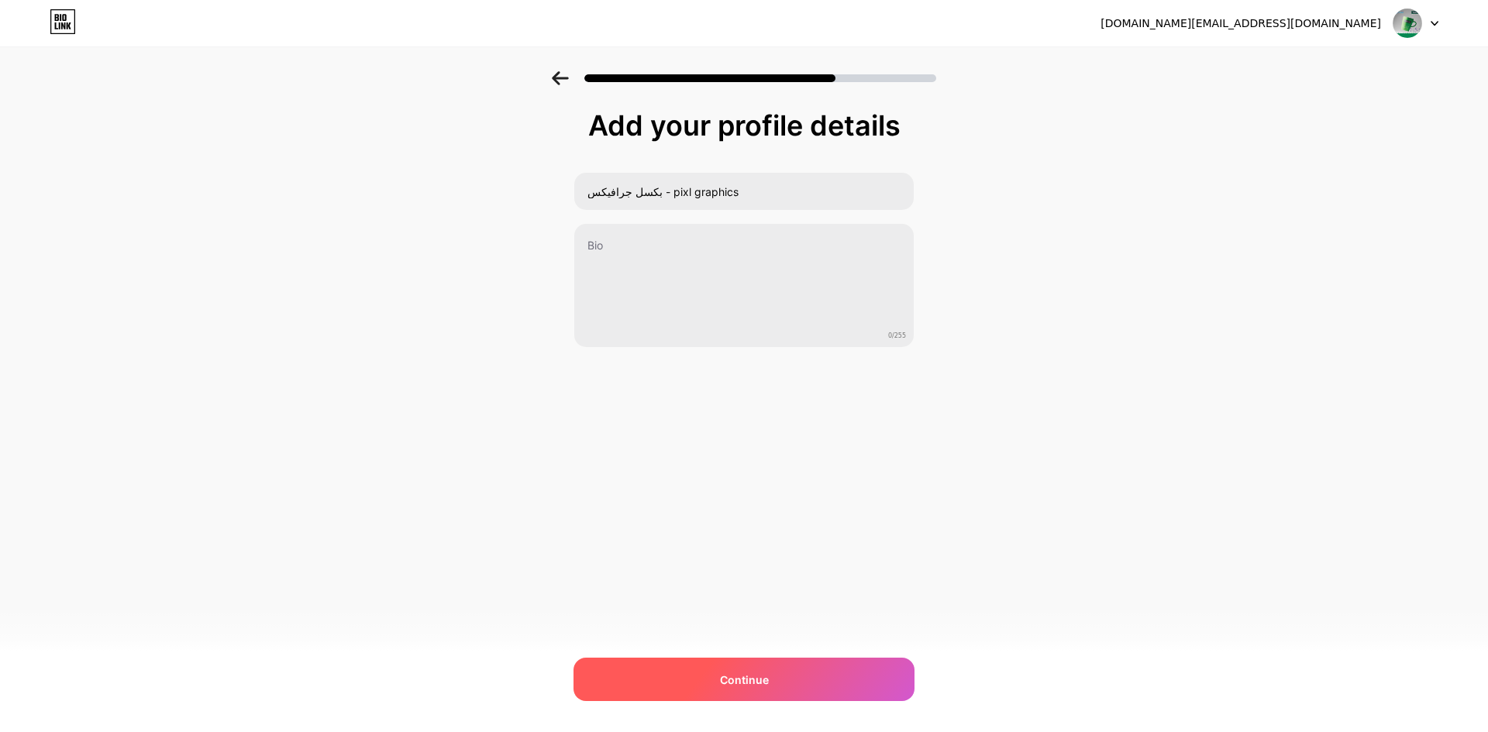
click at [722, 685] on span "Continue" at bounding box center [744, 680] width 49 height 16
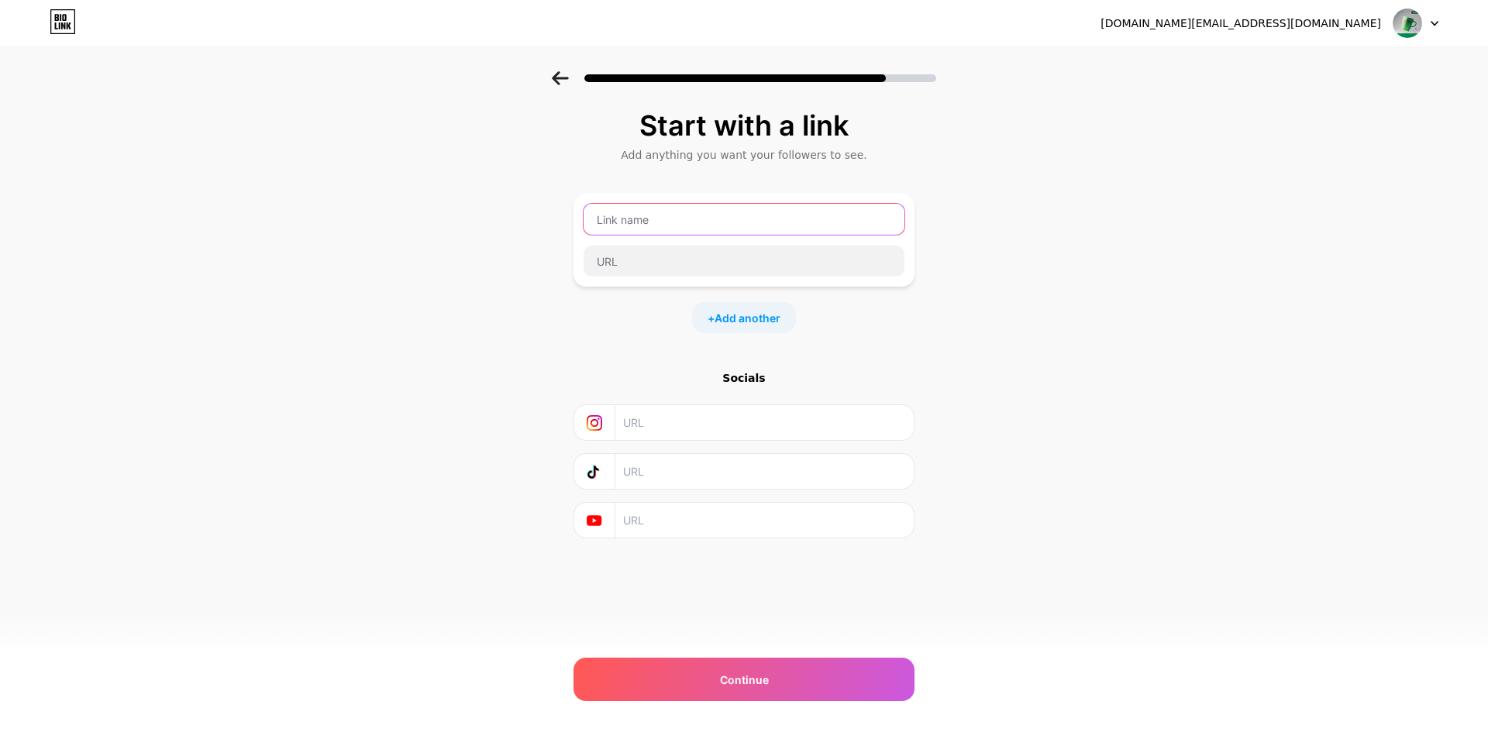
click at [663, 221] on input "text" at bounding box center [744, 219] width 321 height 31
click at [608, 317] on div "+ Add another" at bounding box center [744, 317] width 341 height 31
click at [660, 421] on input "text" at bounding box center [763, 422] width 281 height 35
click at [680, 497] on div "Socials" at bounding box center [744, 454] width 341 height 168
click at [636, 214] on input "text" at bounding box center [744, 219] width 321 height 31
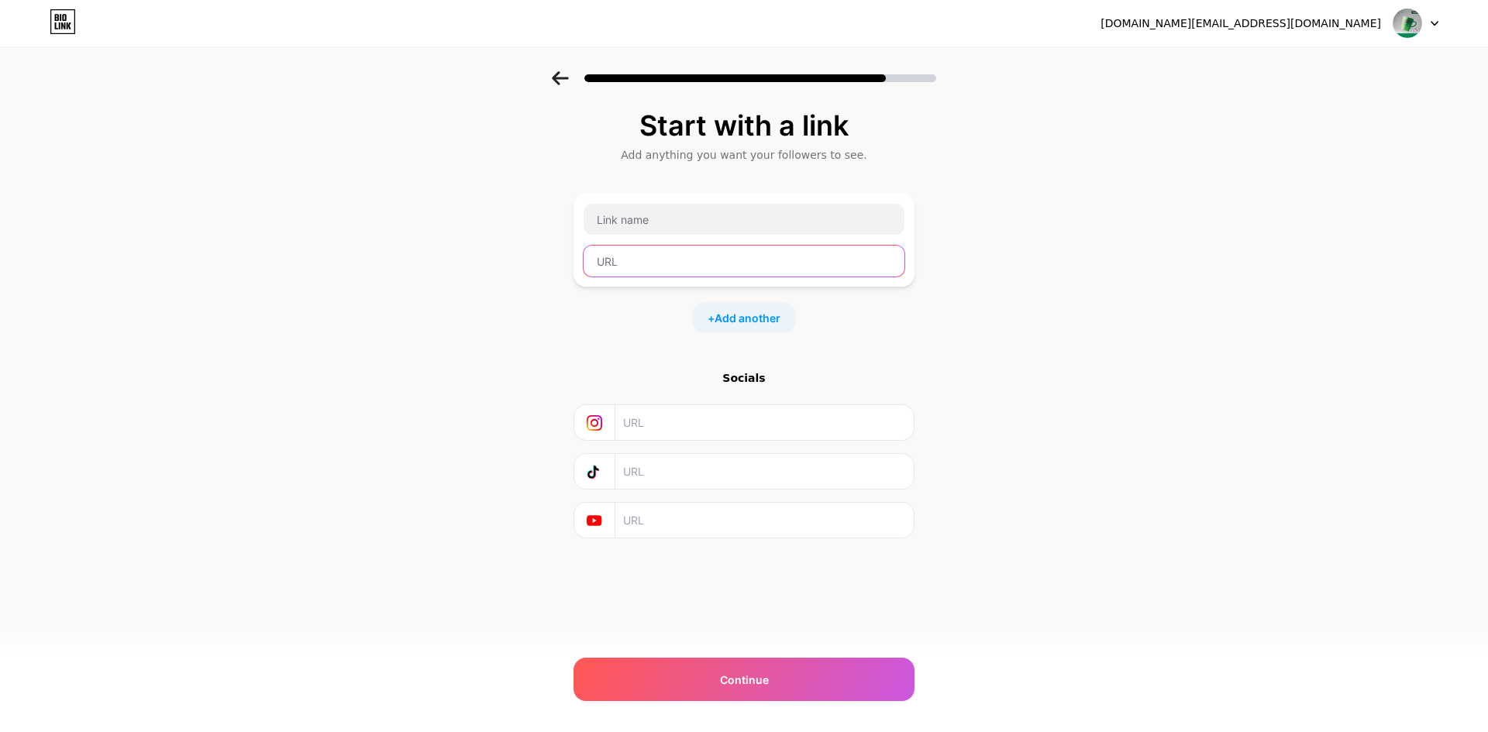
click at [605, 259] on input "text" at bounding box center [744, 261] width 321 height 31
click at [637, 426] on input "text" at bounding box center [763, 422] width 281 height 35
click at [628, 411] on input "text" at bounding box center [763, 422] width 281 height 35
